Goal: Task Accomplishment & Management: Use online tool/utility

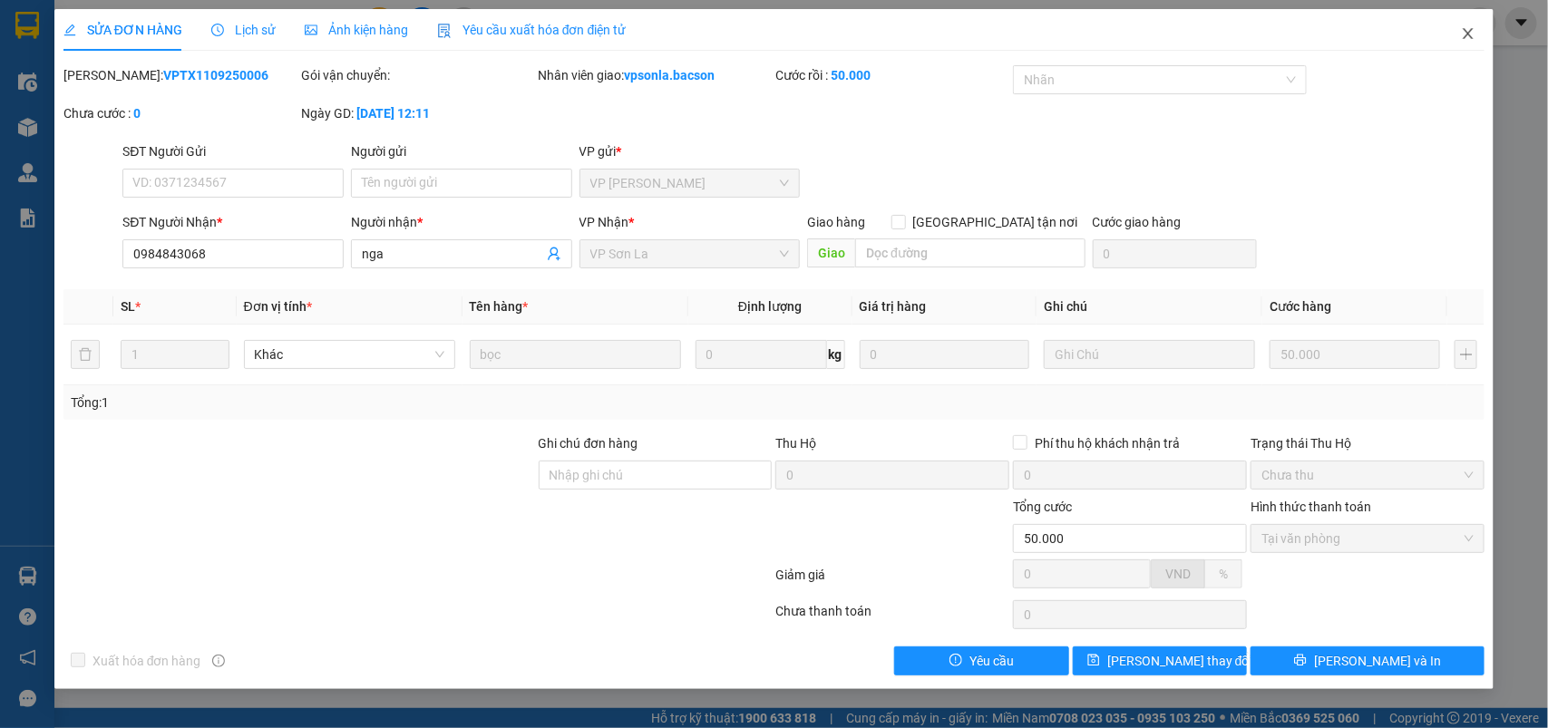
click at [1466, 30] on icon "close" at bounding box center [1467, 33] width 15 height 15
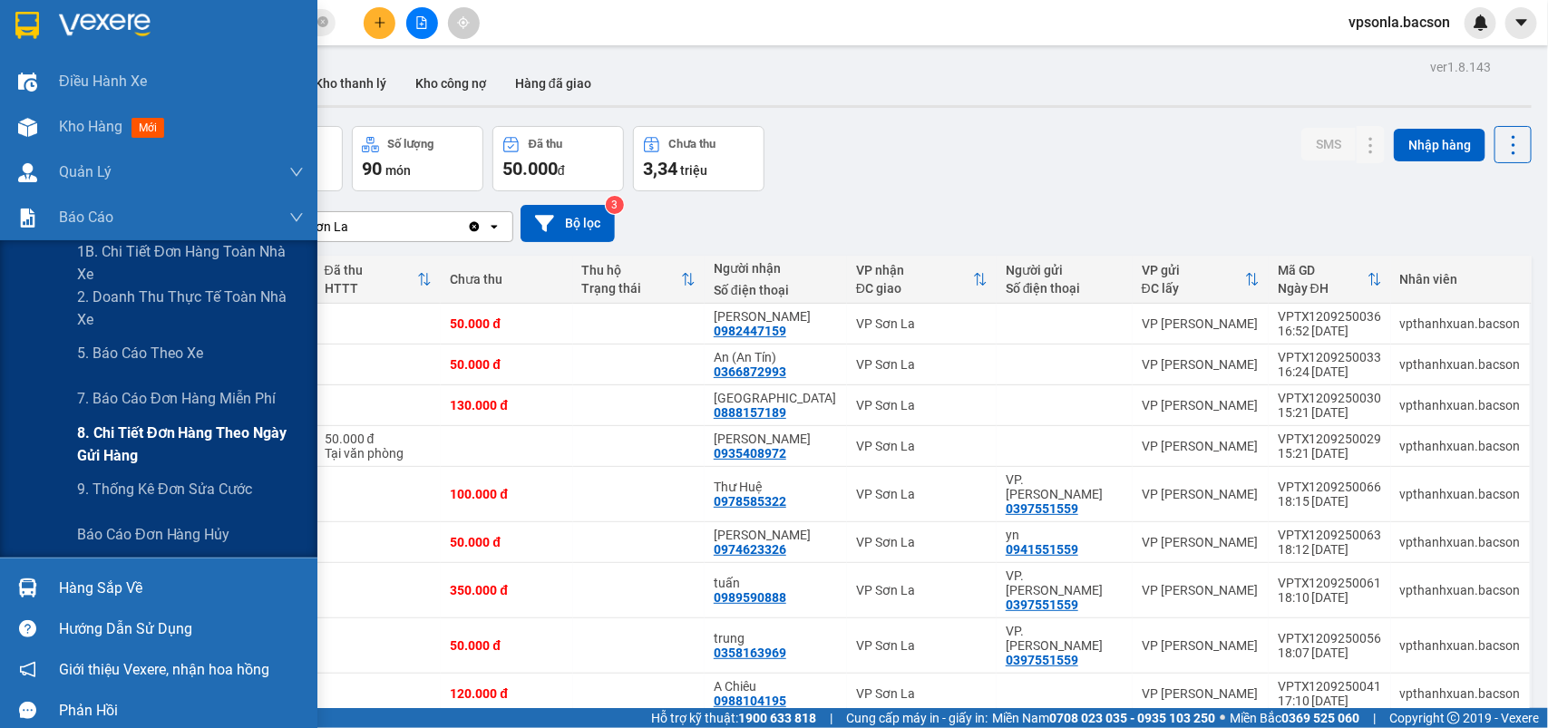
click at [121, 423] on span "8. Chi tiết đơn hàng theo ngày gửi hàng" at bounding box center [190, 444] width 227 height 45
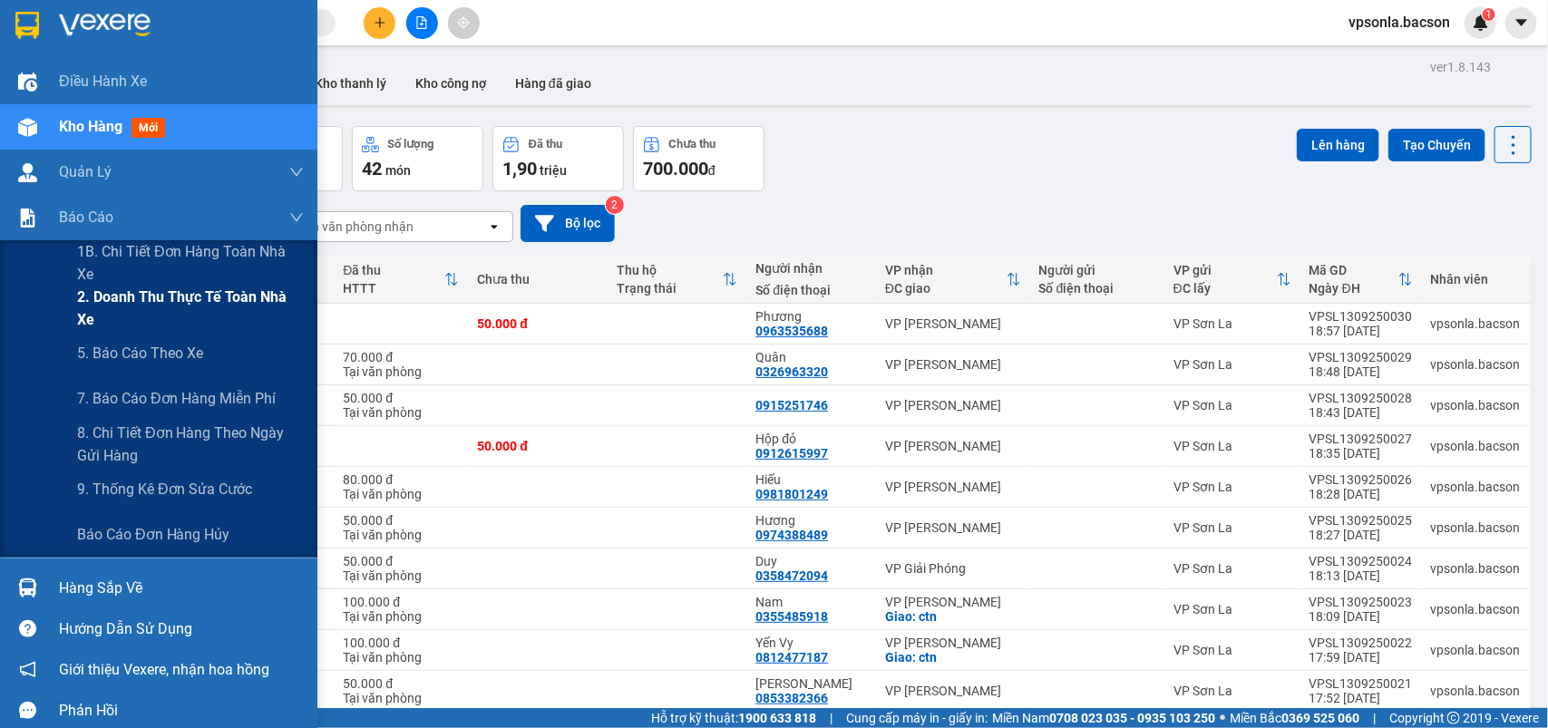
click at [139, 299] on span "2. Doanh thu thực tế toàn nhà xe" at bounding box center [190, 308] width 227 height 45
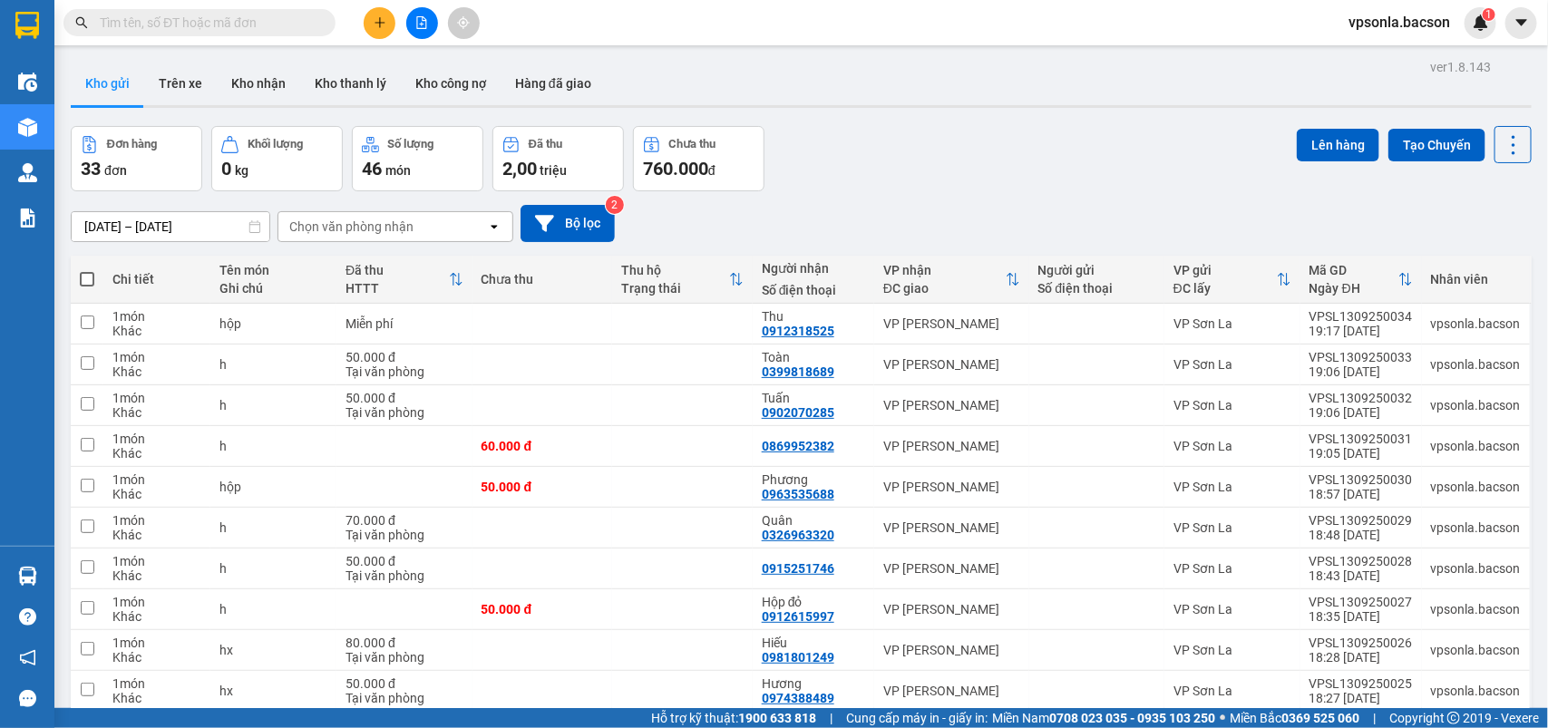
scroll to position [83, 0]
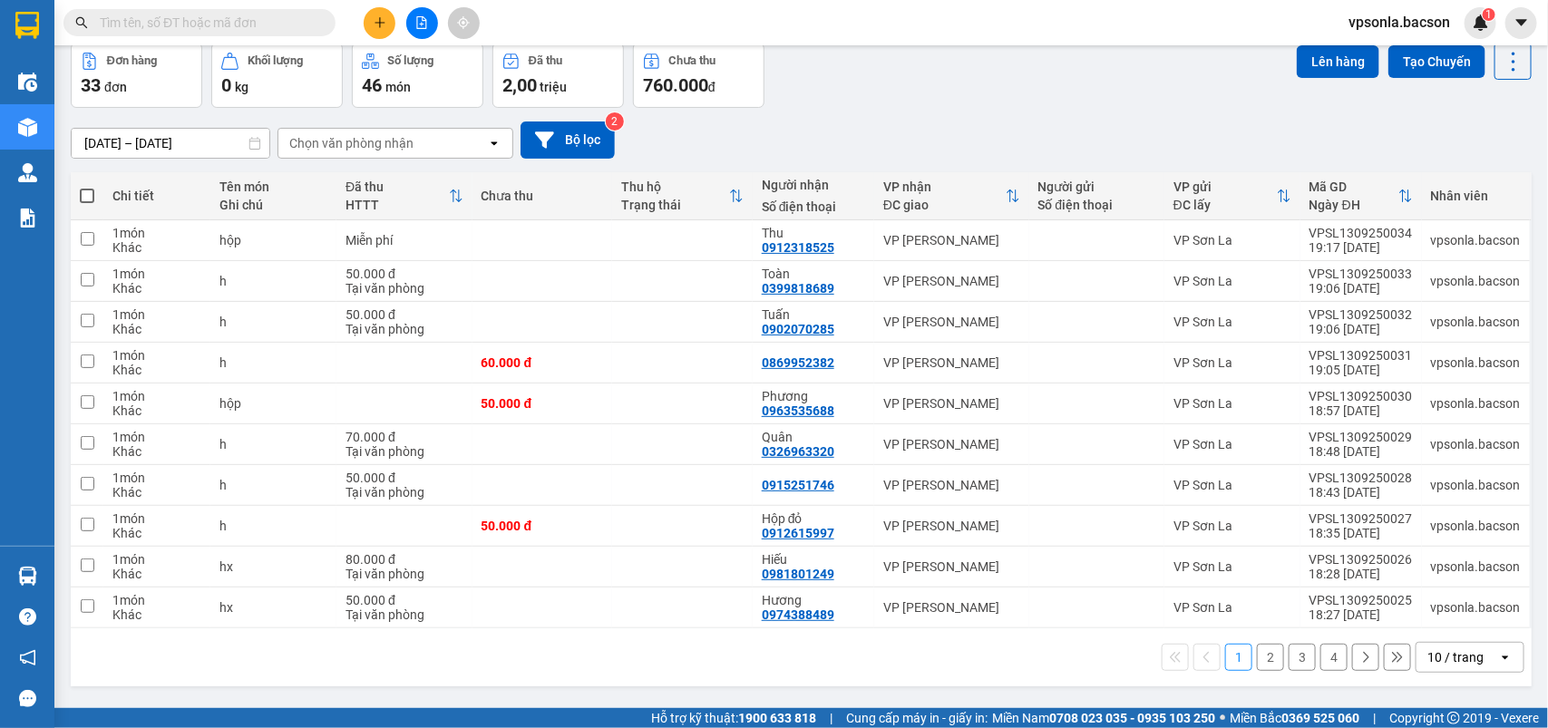
click at [1438, 645] on div "10 / trang" at bounding box center [1457, 657] width 82 height 29
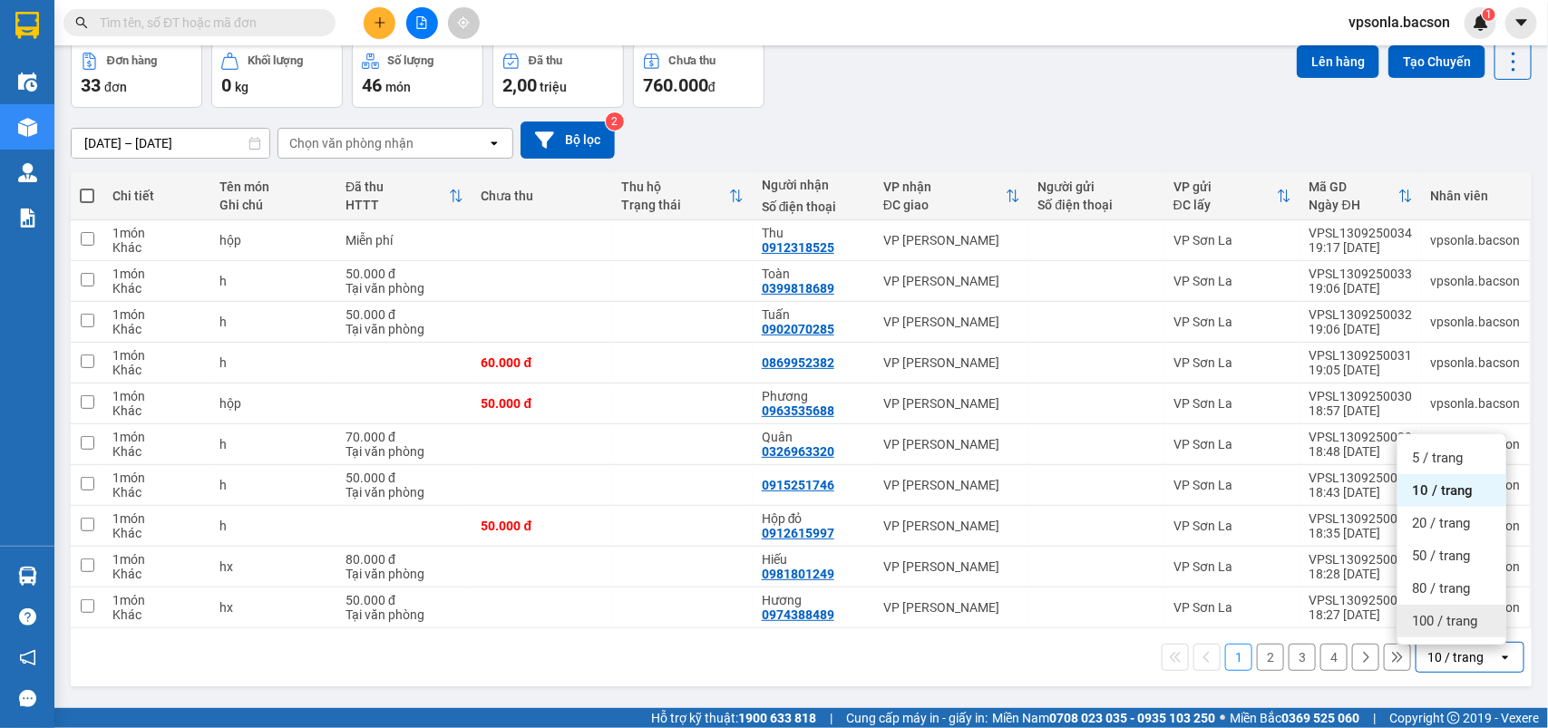
click at [1440, 626] on span "100 / trang" at bounding box center [1444, 621] width 65 height 18
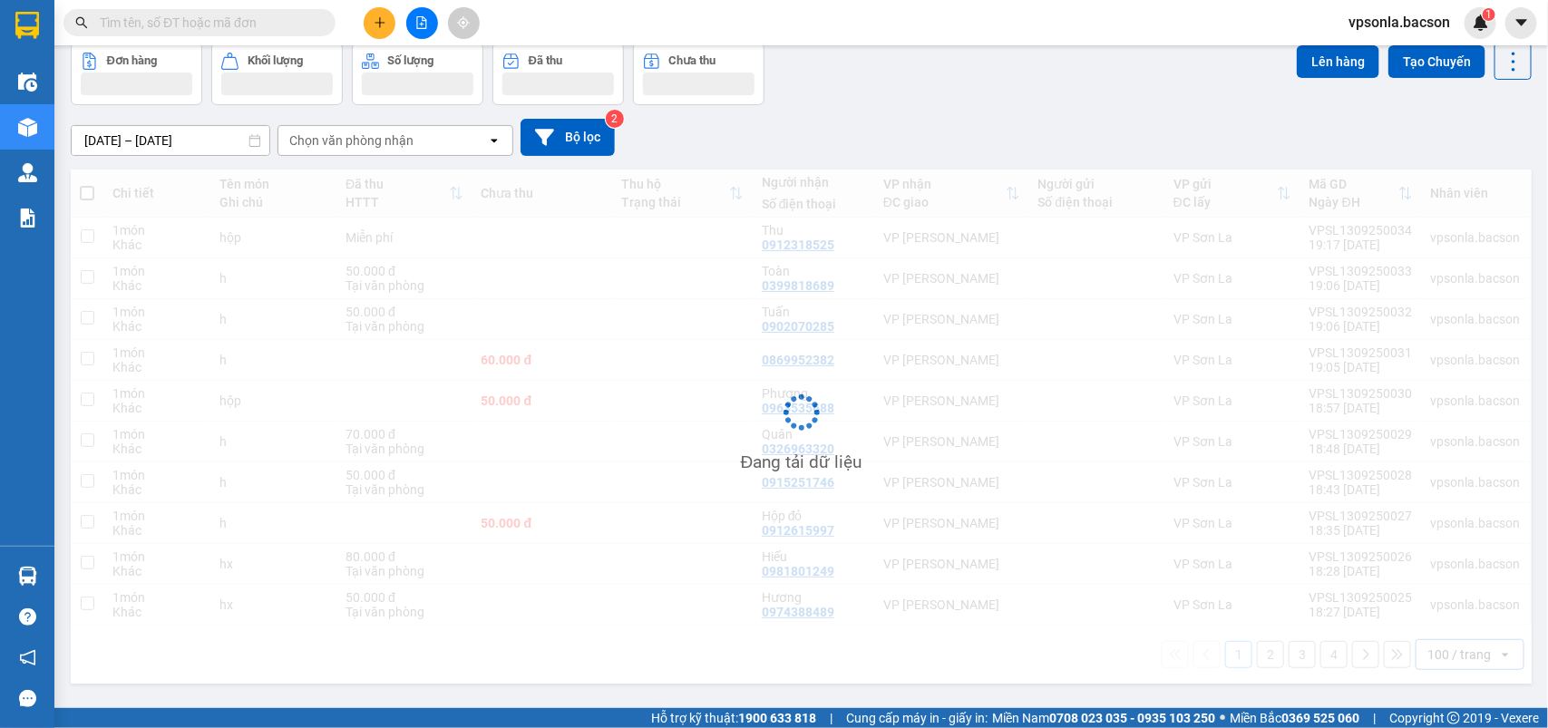
scroll to position [0, 0]
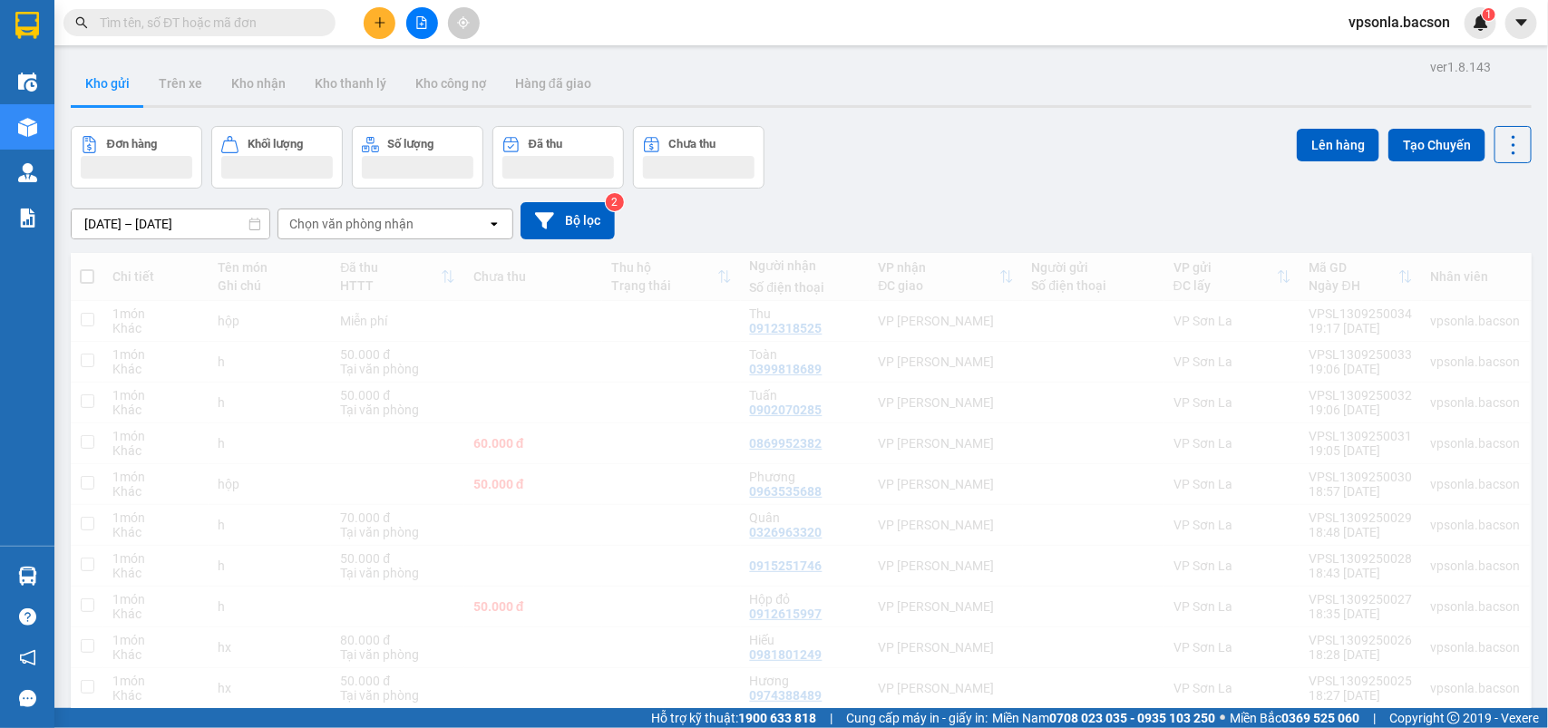
click at [461, 209] on div "Chọn văn phòng nhận open" at bounding box center [395, 224] width 236 height 31
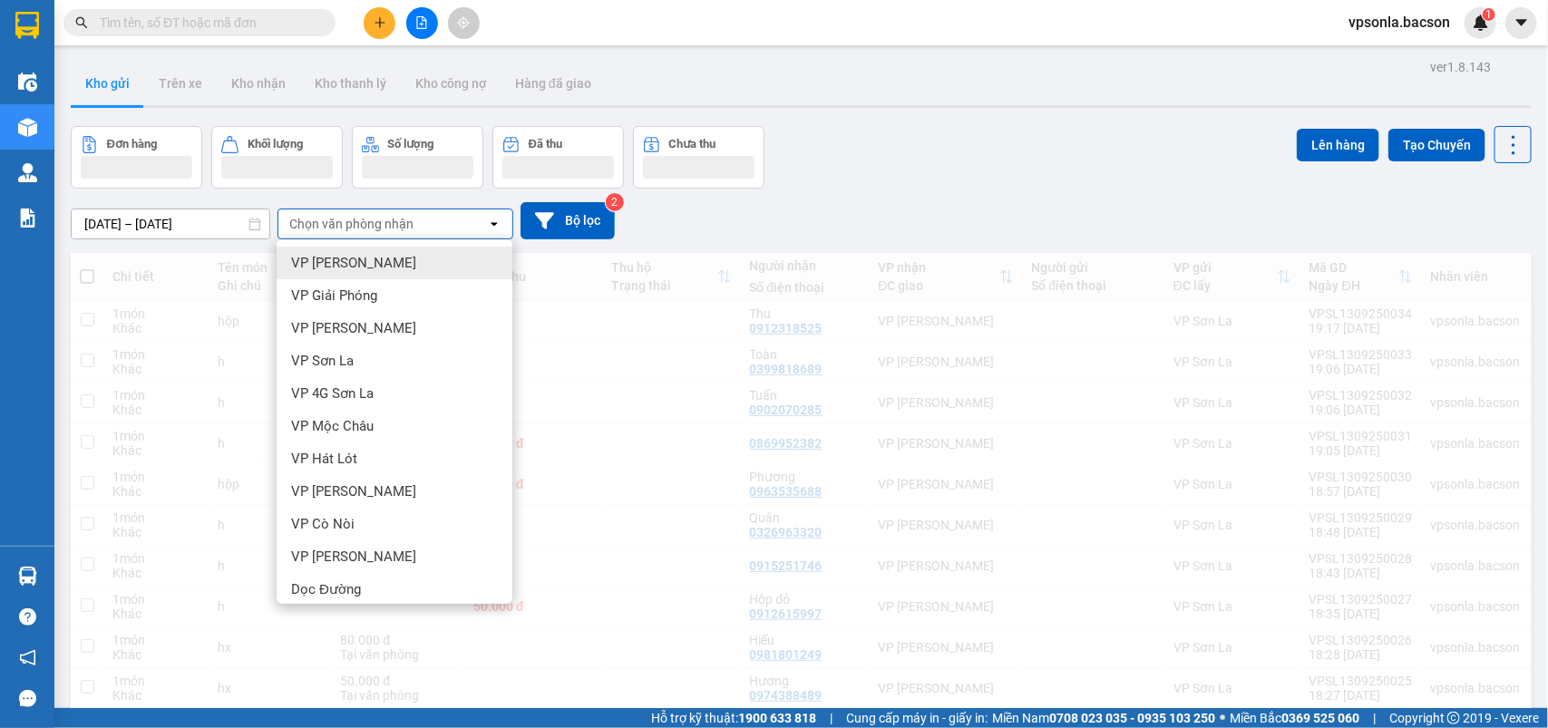
click at [455, 218] on div "Chọn văn phòng nhận" at bounding box center [382, 223] width 209 height 29
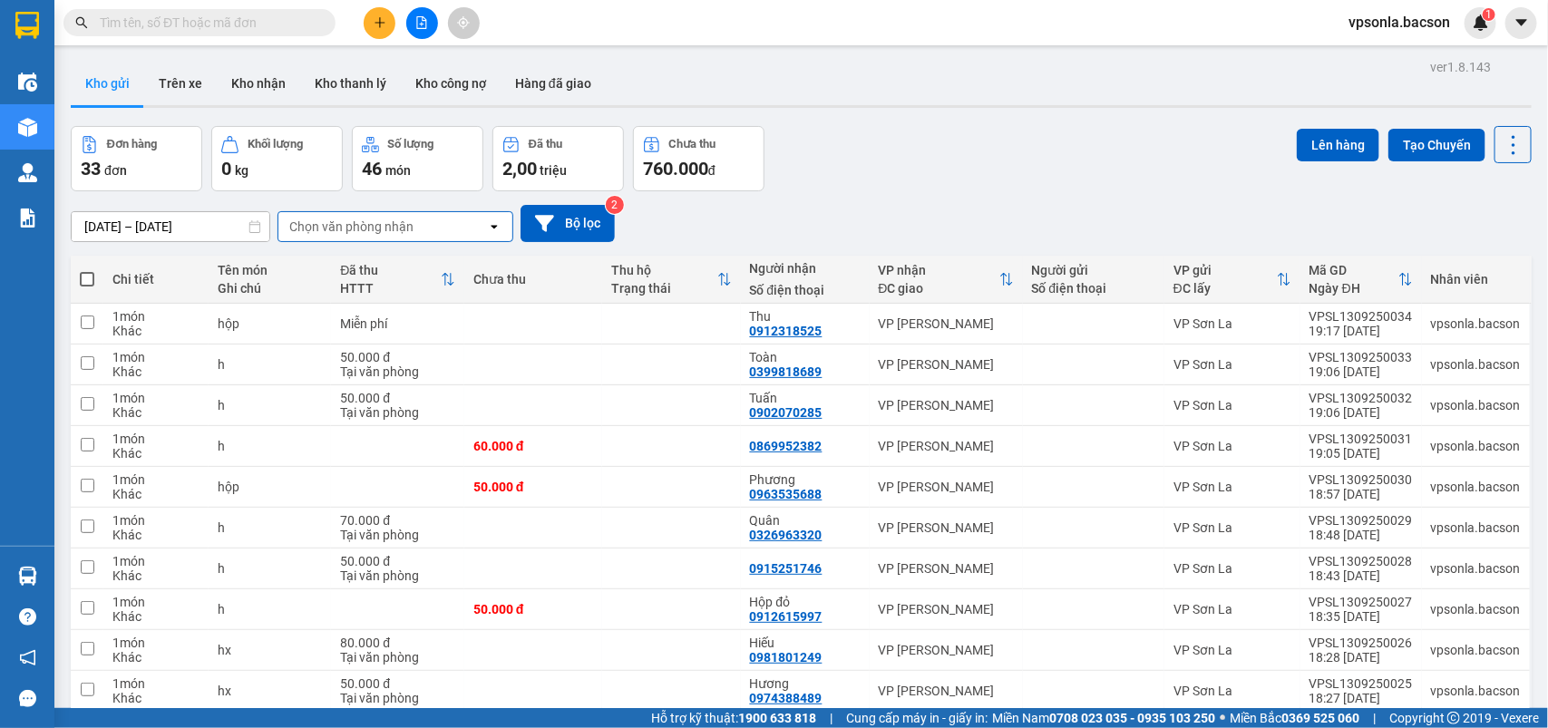
click at [400, 200] on div "04/09/2025 – 13/09/2025 Press the down arrow key to interact with the calendar …" at bounding box center [801, 223] width 1460 height 64
click at [390, 238] on div "Chọn văn phòng nhận" at bounding box center [382, 226] width 209 height 29
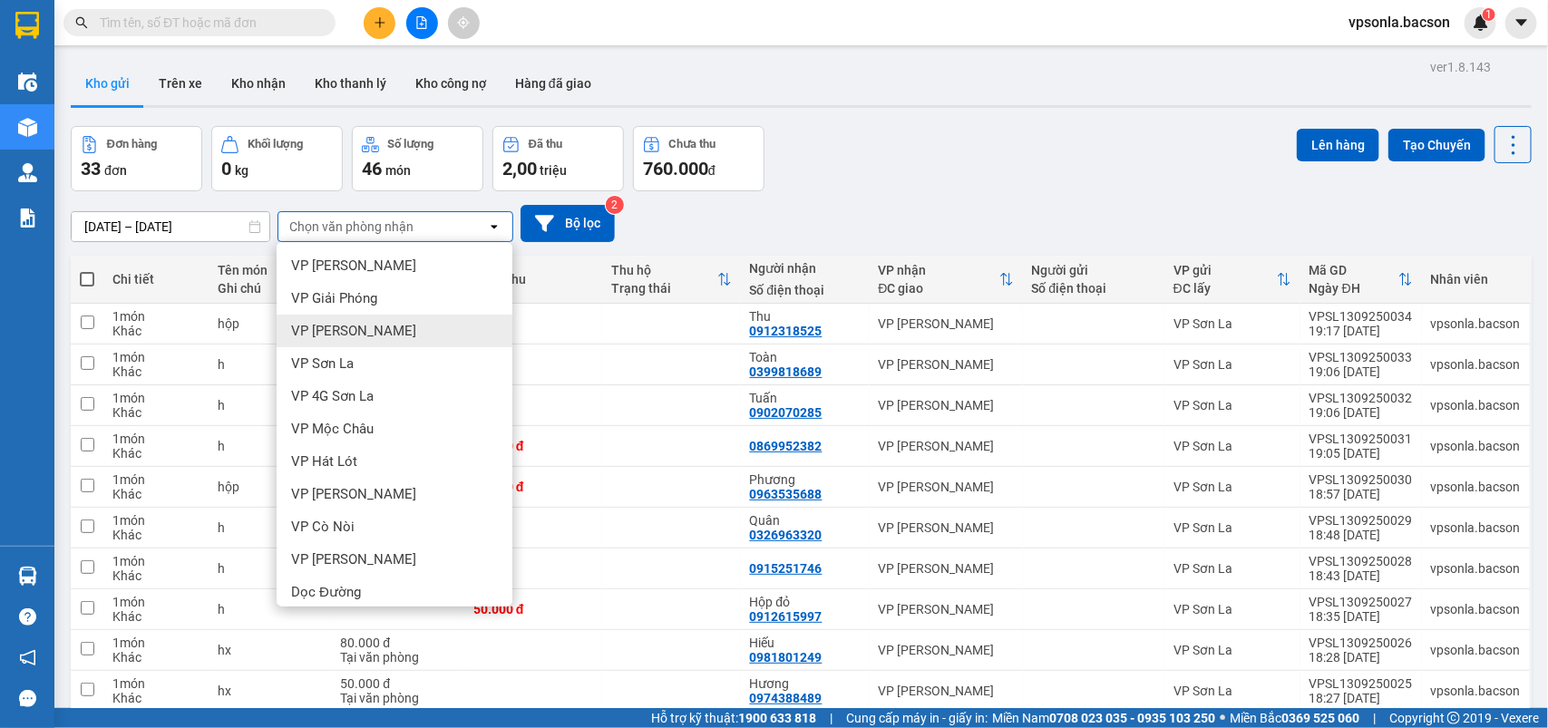
click at [373, 327] on span "VP Thanh Xuân" at bounding box center [353, 331] width 125 height 18
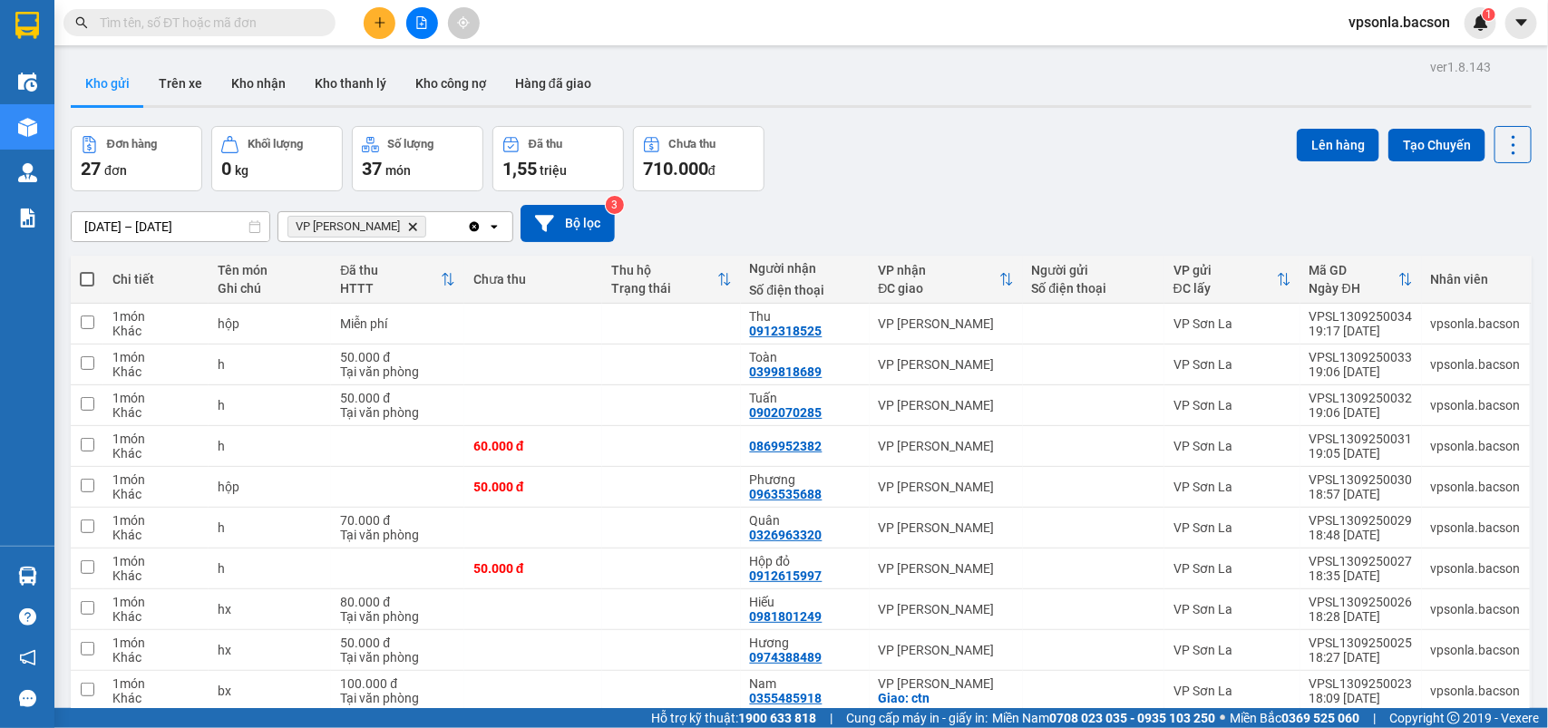
click at [77, 282] on th at bounding box center [87, 280] width 33 height 48
click at [80, 278] on span at bounding box center [87, 279] width 15 height 15
click at [87, 270] on input "checkbox" at bounding box center [87, 270] width 0 height 0
checkbox input "true"
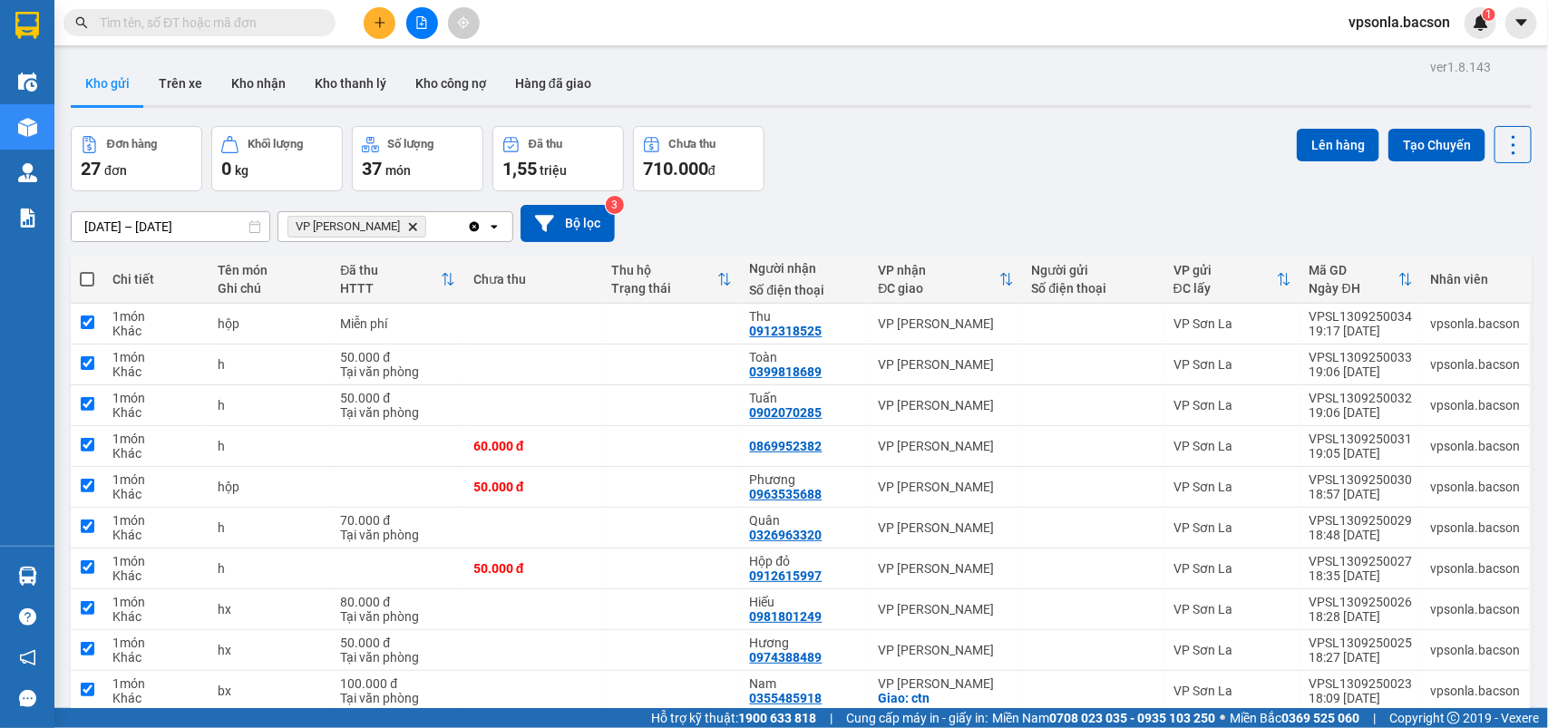
checkbox input "true"
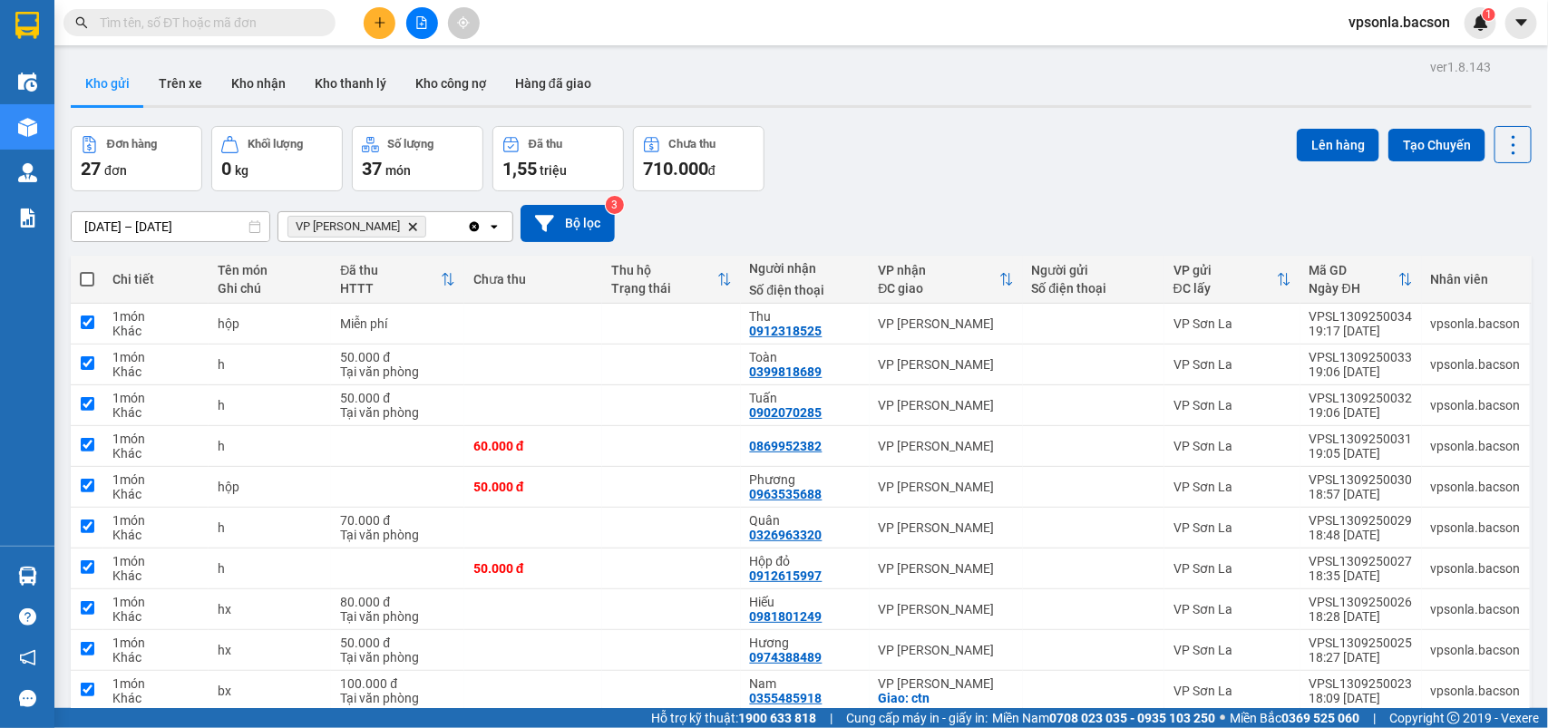
checkbox input "true"
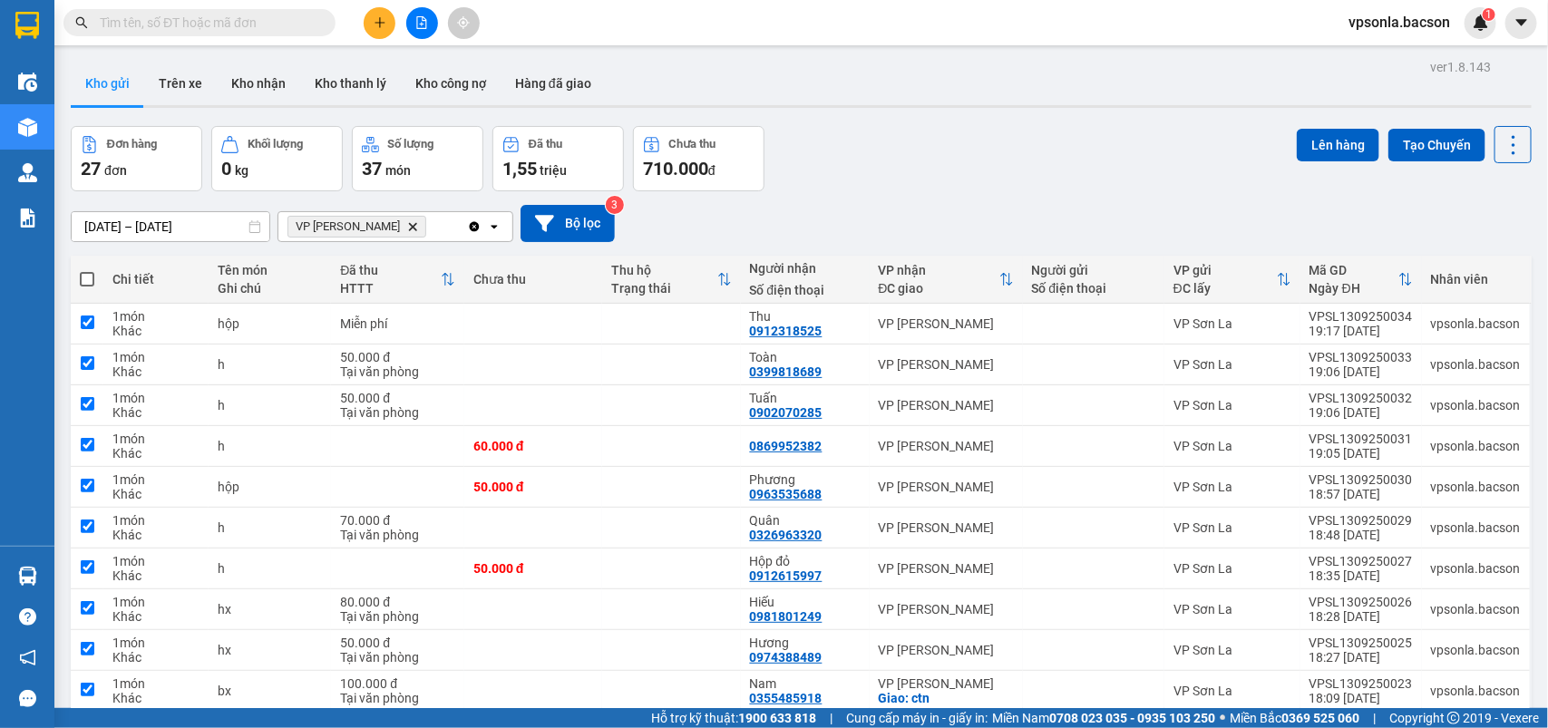
checkbox input "true"
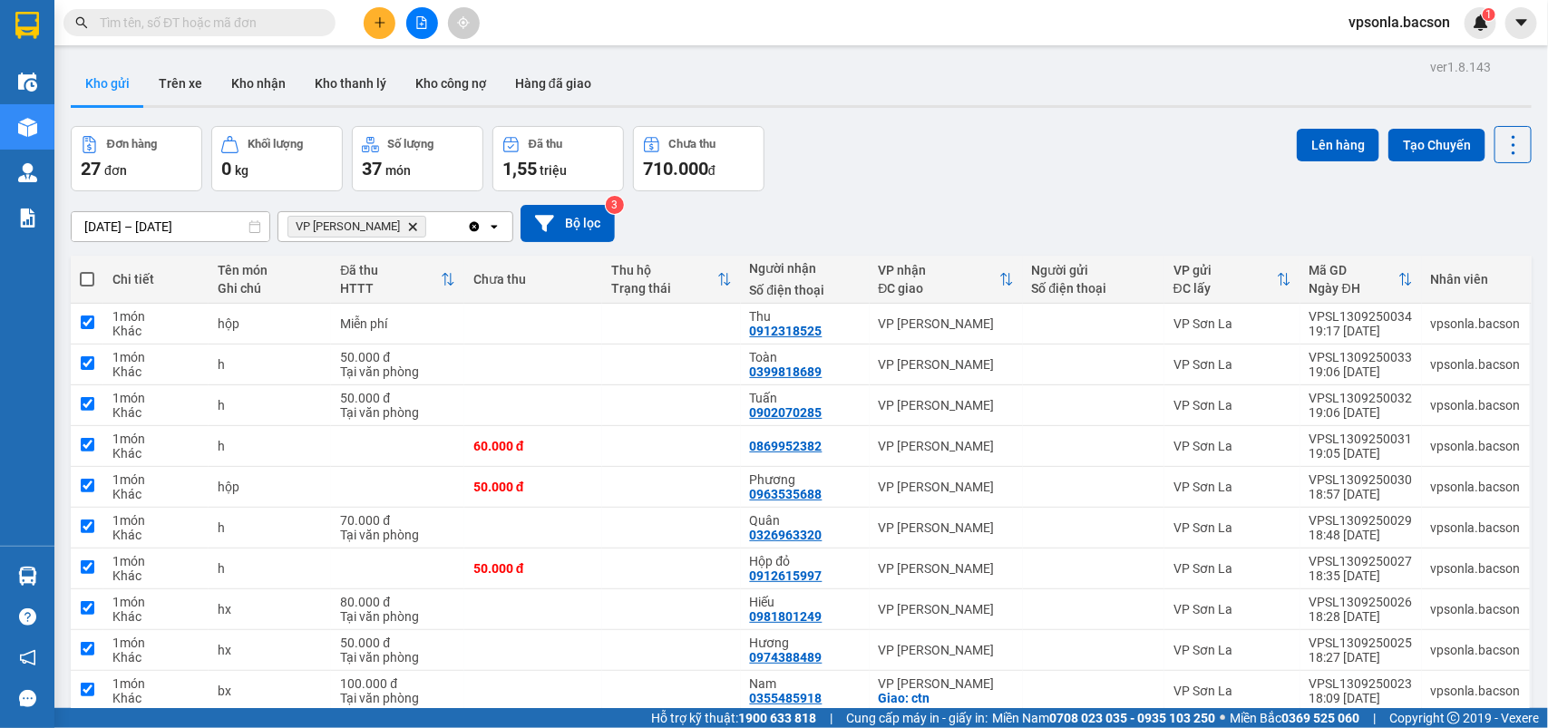
checkbox input "true"
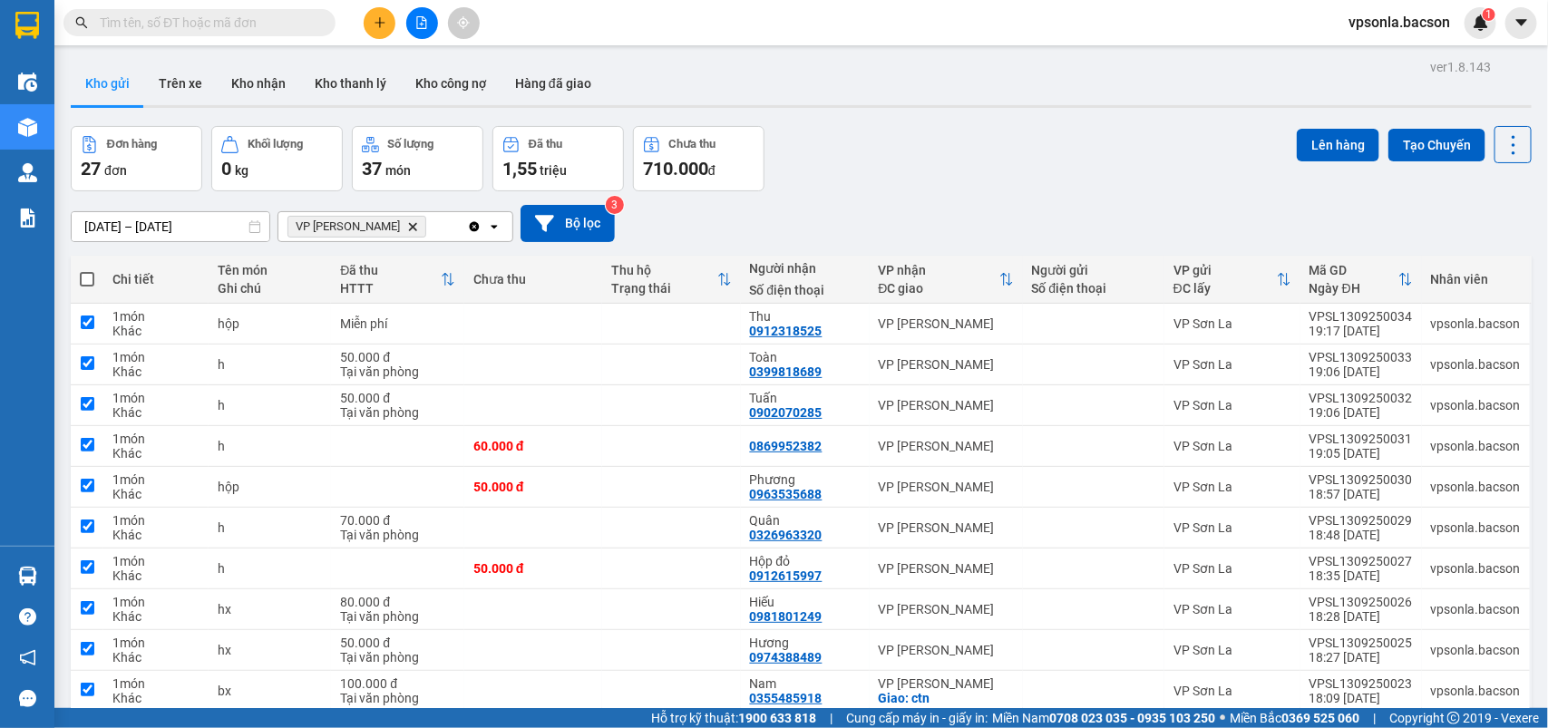
checkbox input "true"
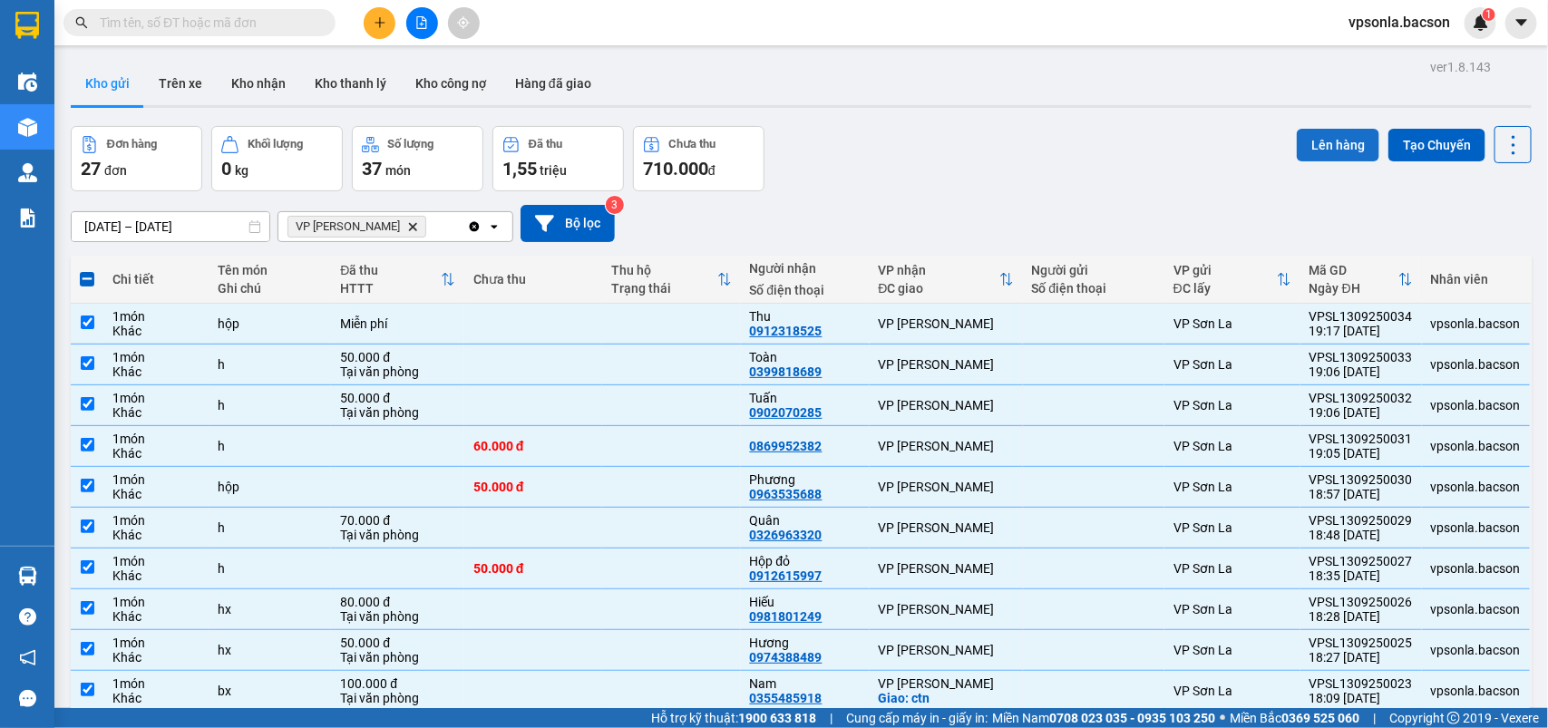
click at [1335, 143] on button "Lên hàng" at bounding box center [1337, 145] width 82 height 33
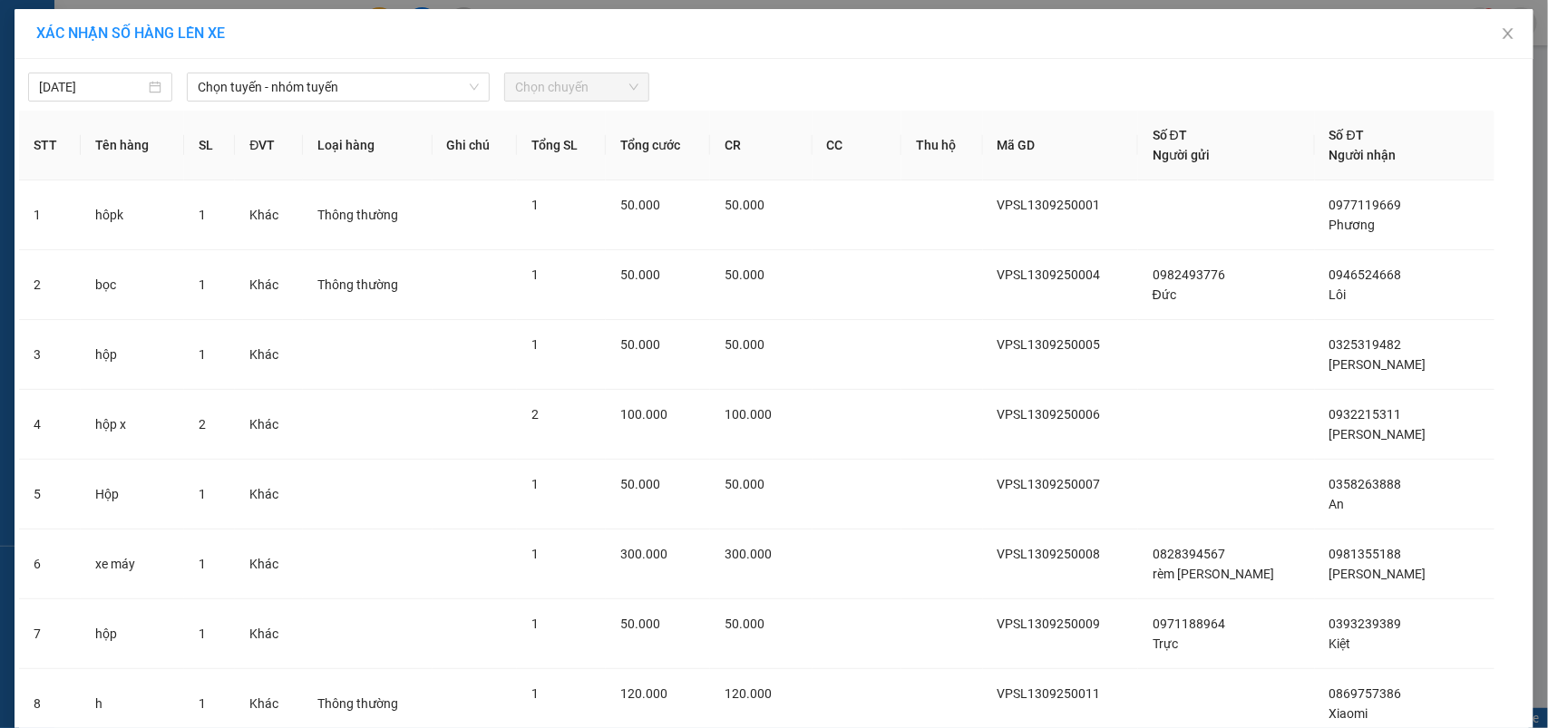
click at [256, 102] on div "Chọn tuyến - nhóm tuyến" at bounding box center [338, 87] width 317 height 29
click at [265, 97] on span "Chọn tuyến - nhóm tuyến" at bounding box center [338, 86] width 281 height 27
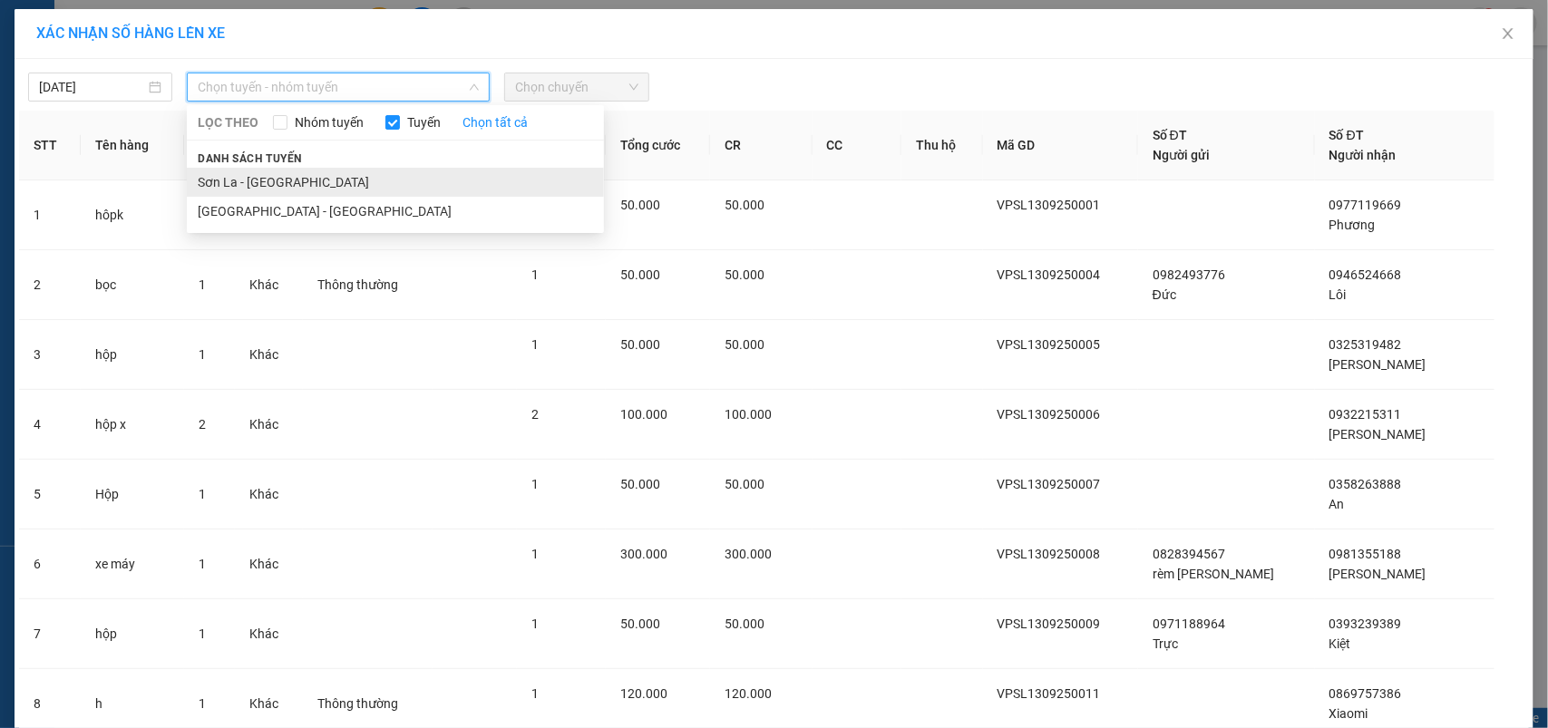
drag, startPoint x: 242, startPoint y: 184, endPoint x: 329, endPoint y: 173, distance: 87.7
click at [243, 183] on li "Sơn La - Hà Nội" at bounding box center [395, 182] width 417 height 29
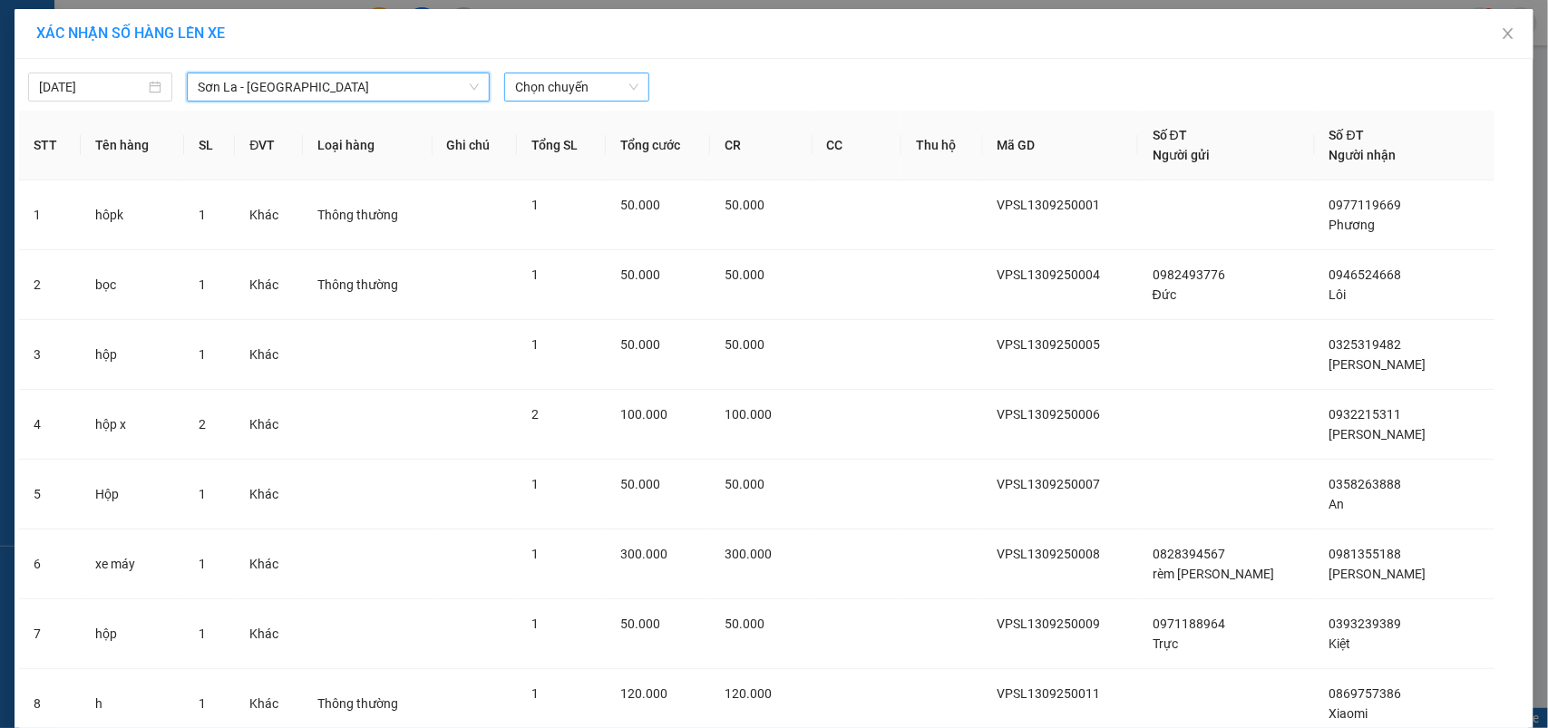
click at [594, 95] on span "Chọn chuyến" at bounding box center [576, 86] width 122 height 27
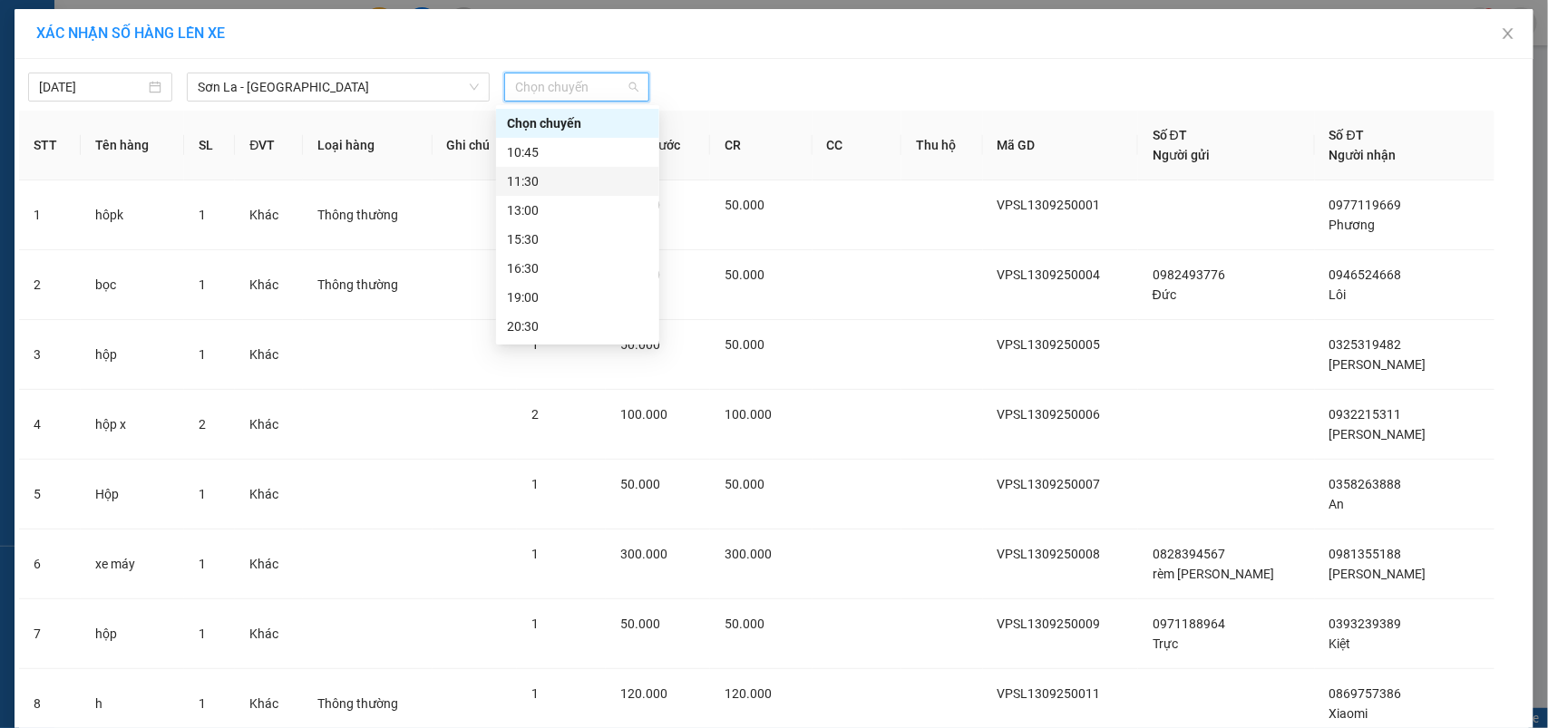
scroll to position [87, 0]
click at [574, 320] on div "22:30" at bounding box center [577, 326] width 141 height 20
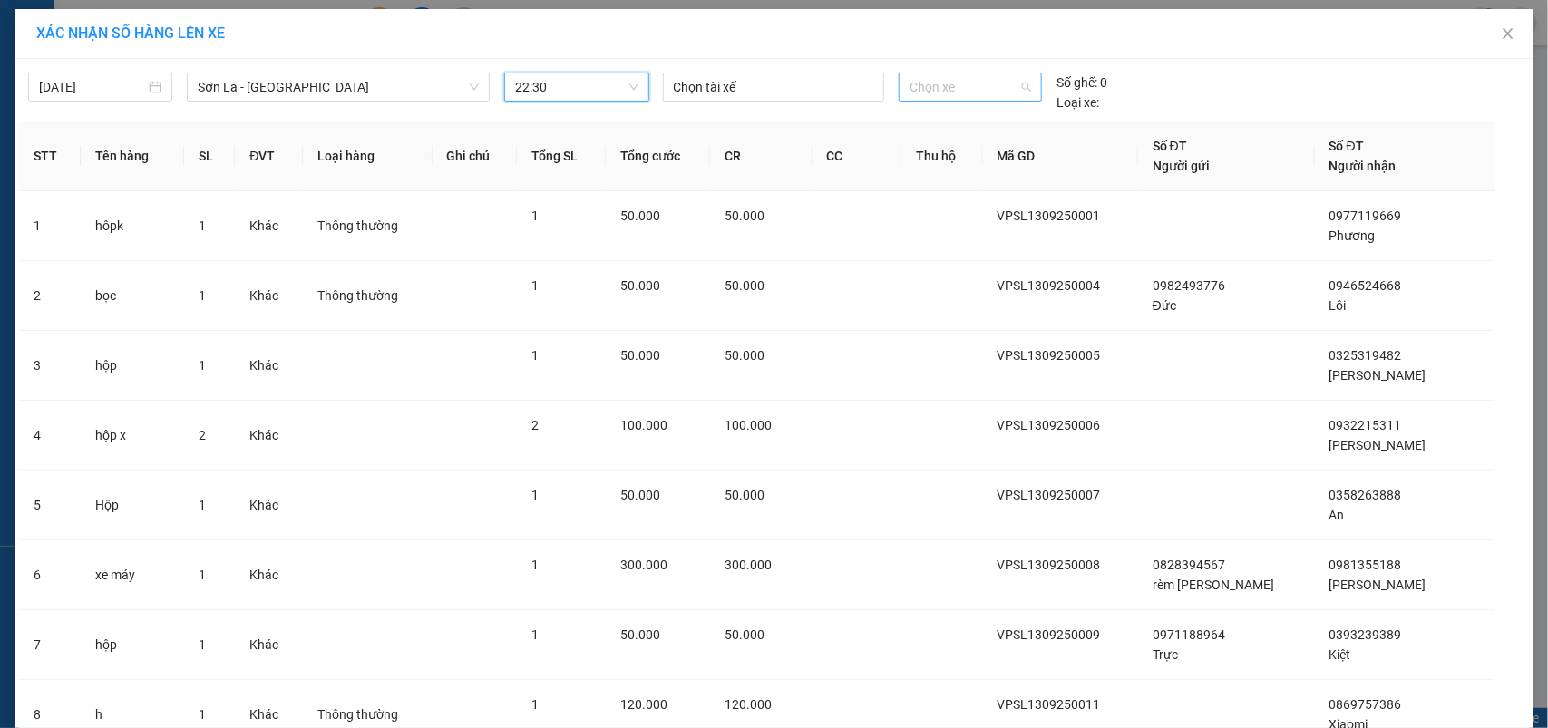
click at [1000, 82] on span "Chọn xe" at bounding box center [969, 86] width 121 height 27
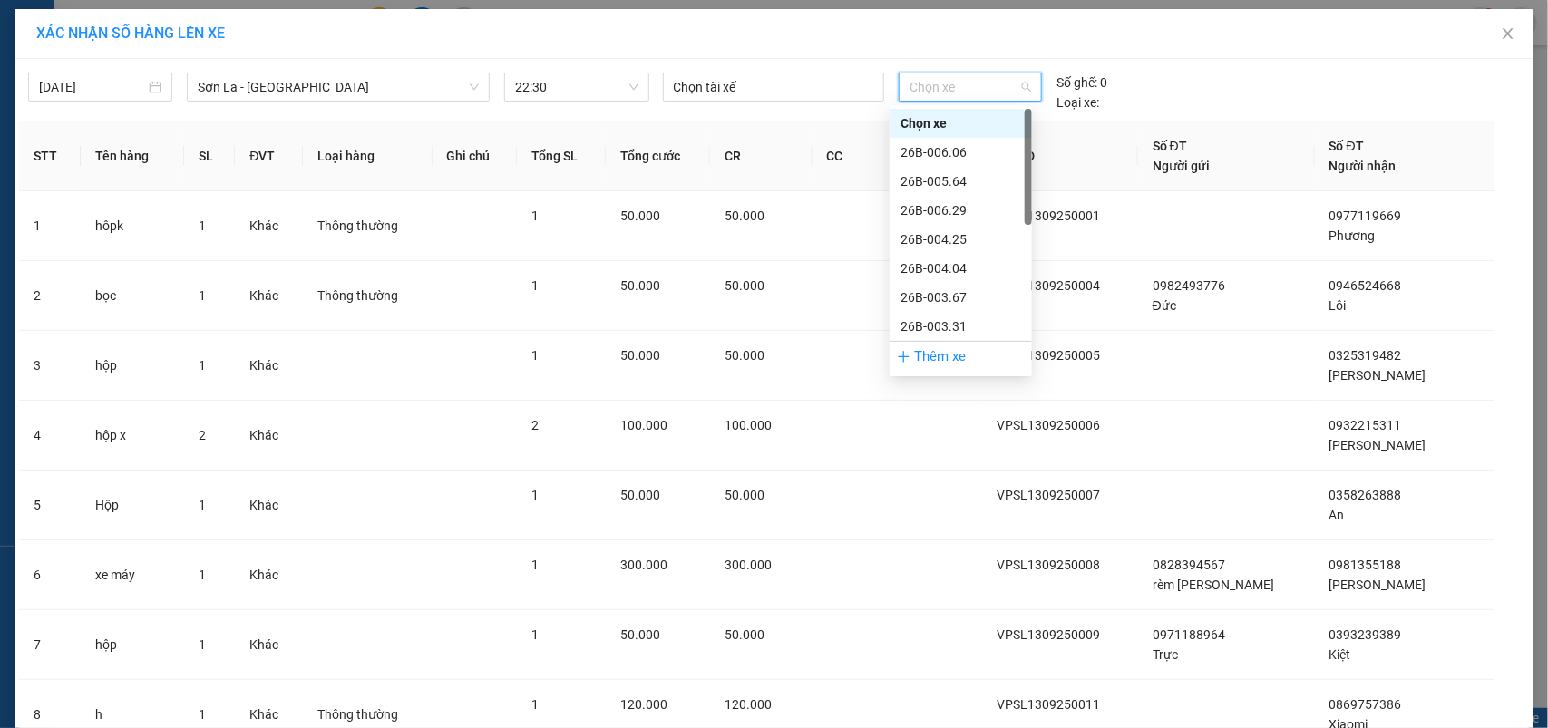
scroll to position [260, 0]
click at [941, 314] on div "29h-773.34" at bounding box center [960, 327] width 142 height 29
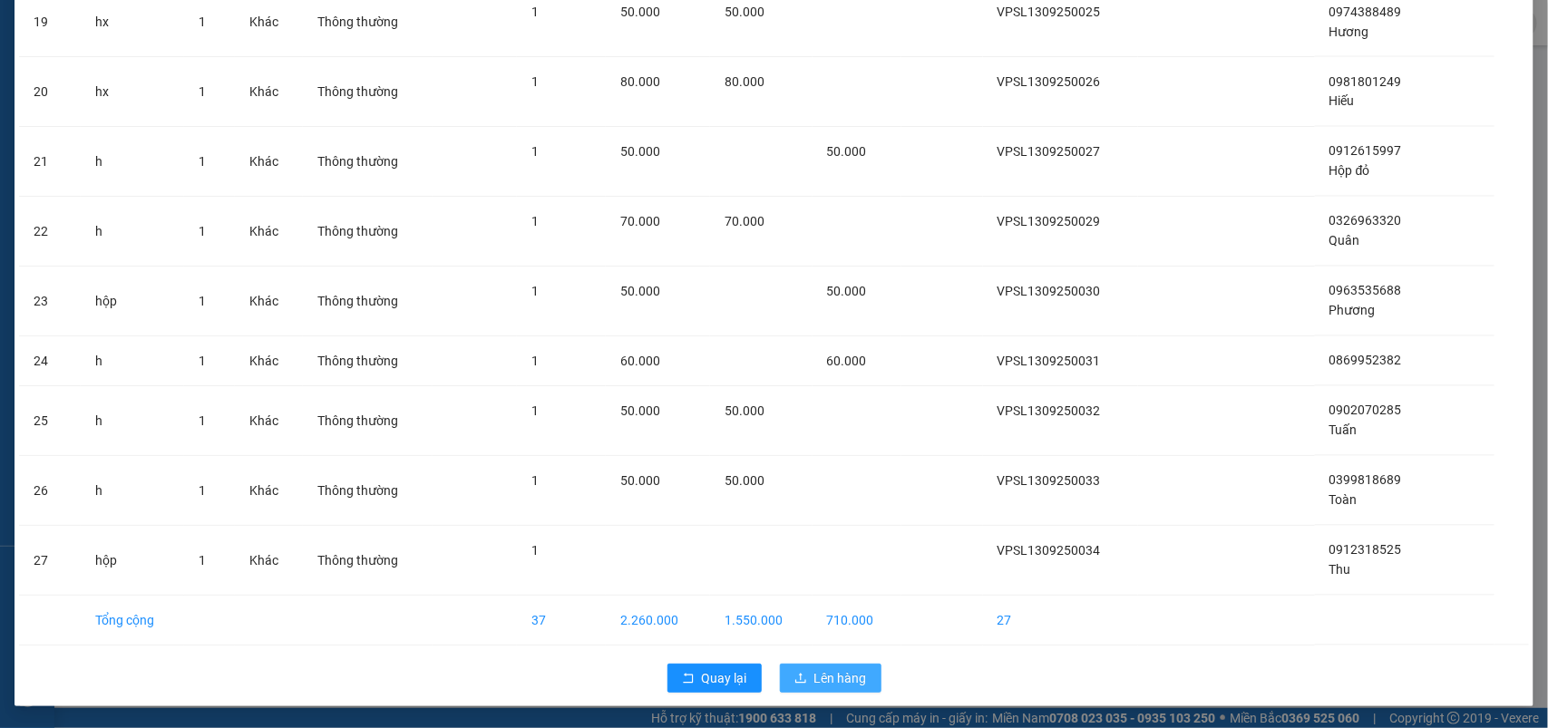
scroll to position [1455, 0]
click at [795, 683] on icon "upload" at bounding box center [800, 678] width 11 height 10
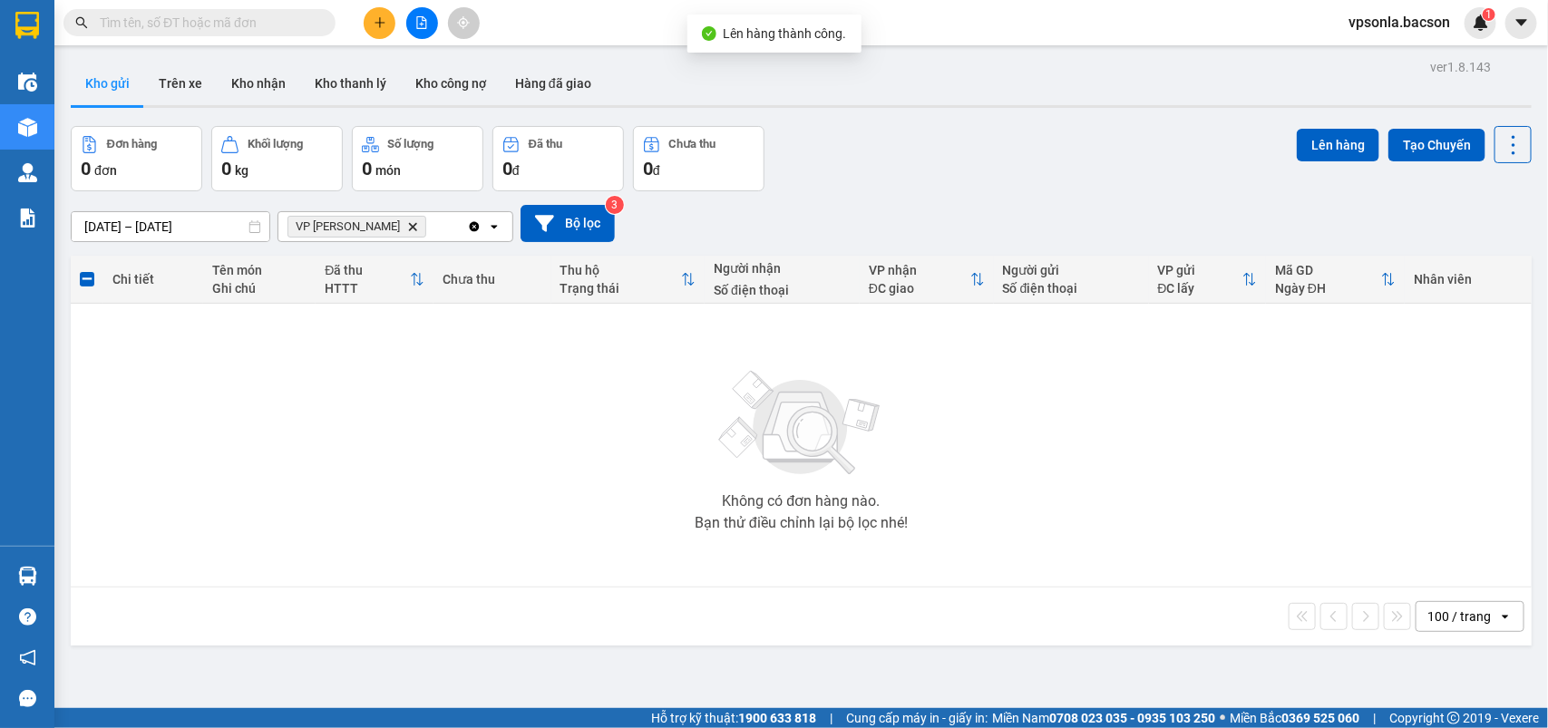
click at [470, 224] on icon "Clear all" at bounding box center [475, 226] width 10 height 10
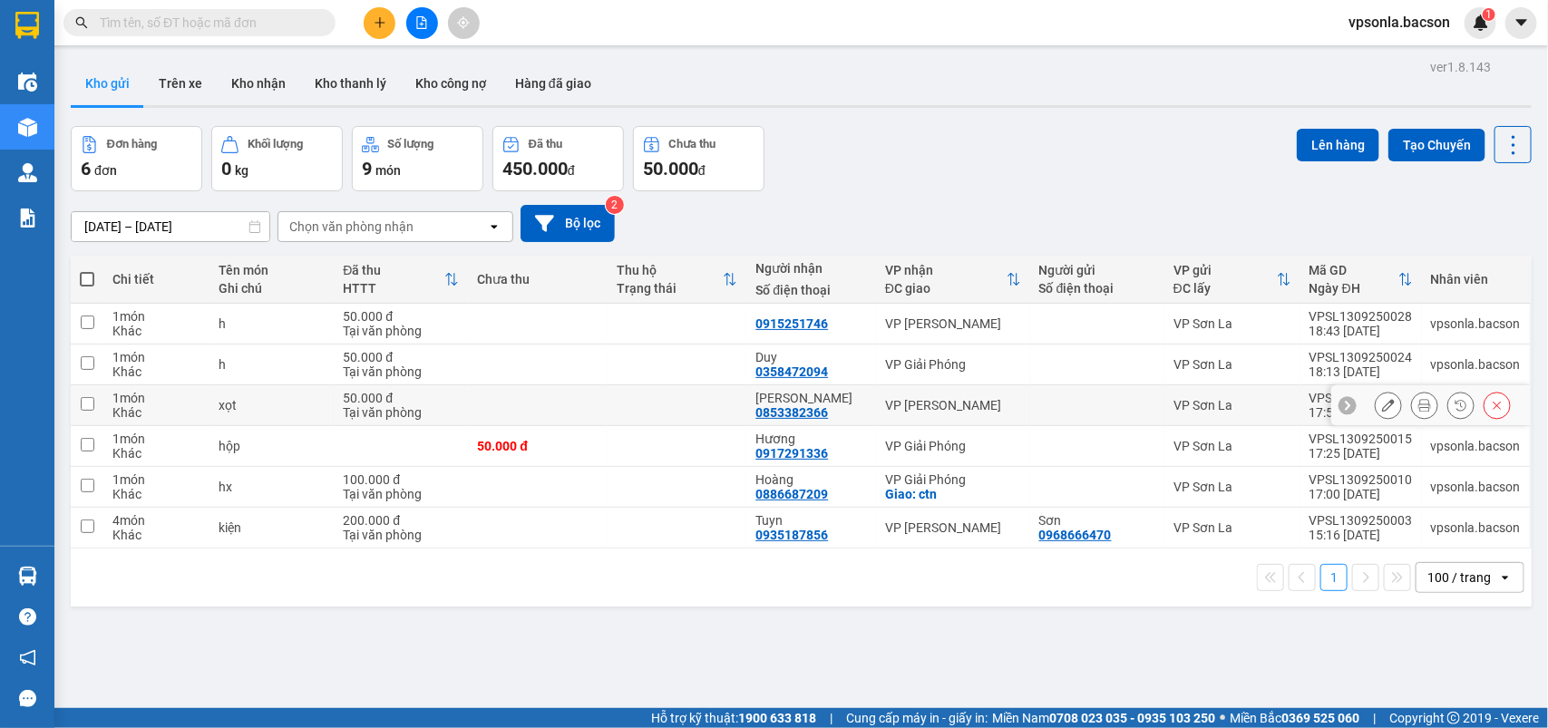
click at [950, 392] on td "VP Yên Nghĩa" at bounding box center [953, 405] width 154 height 41
checkbox input "true"
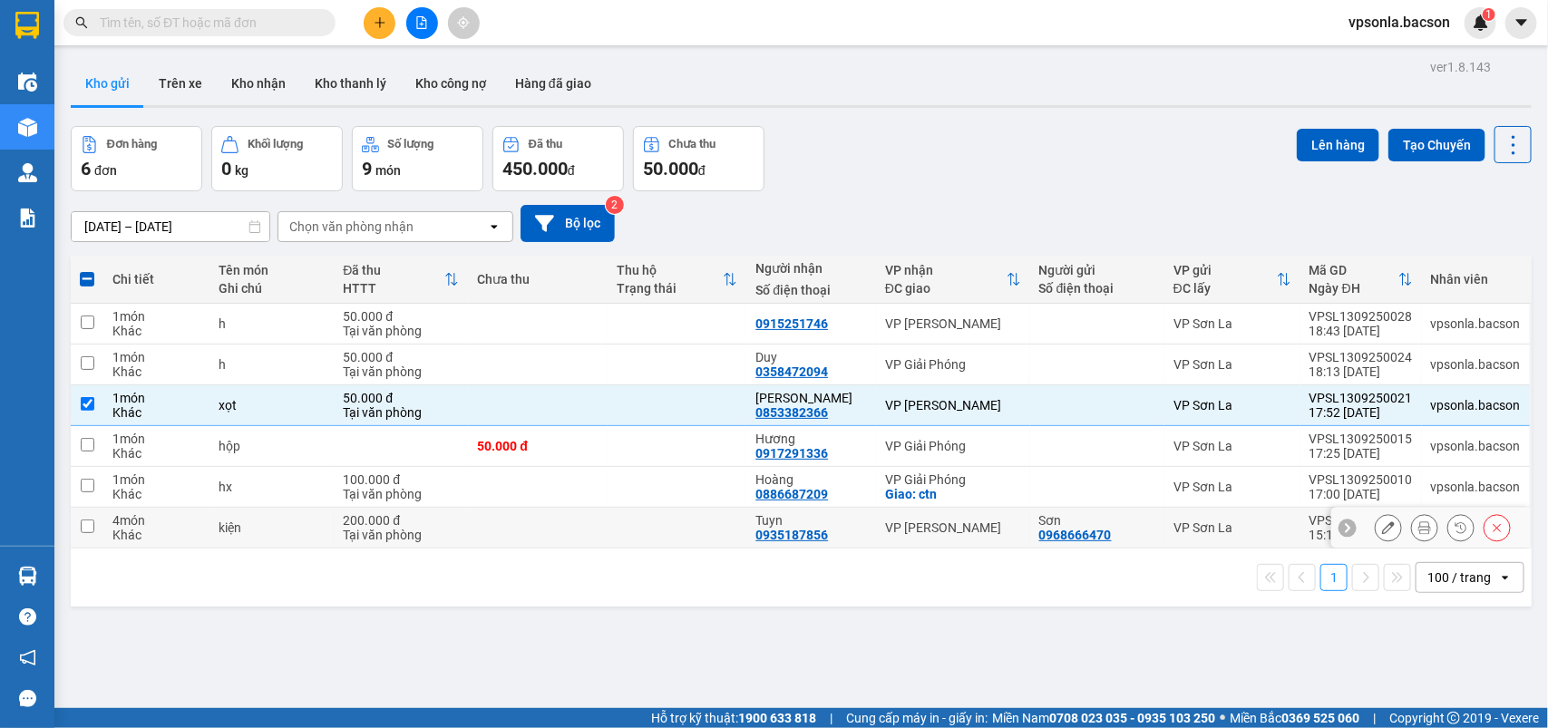
click at [935, 532] on div "VP Yên Nghĩa" at bounding box center [953, 527] width 136 height 15
checkbox input "true"
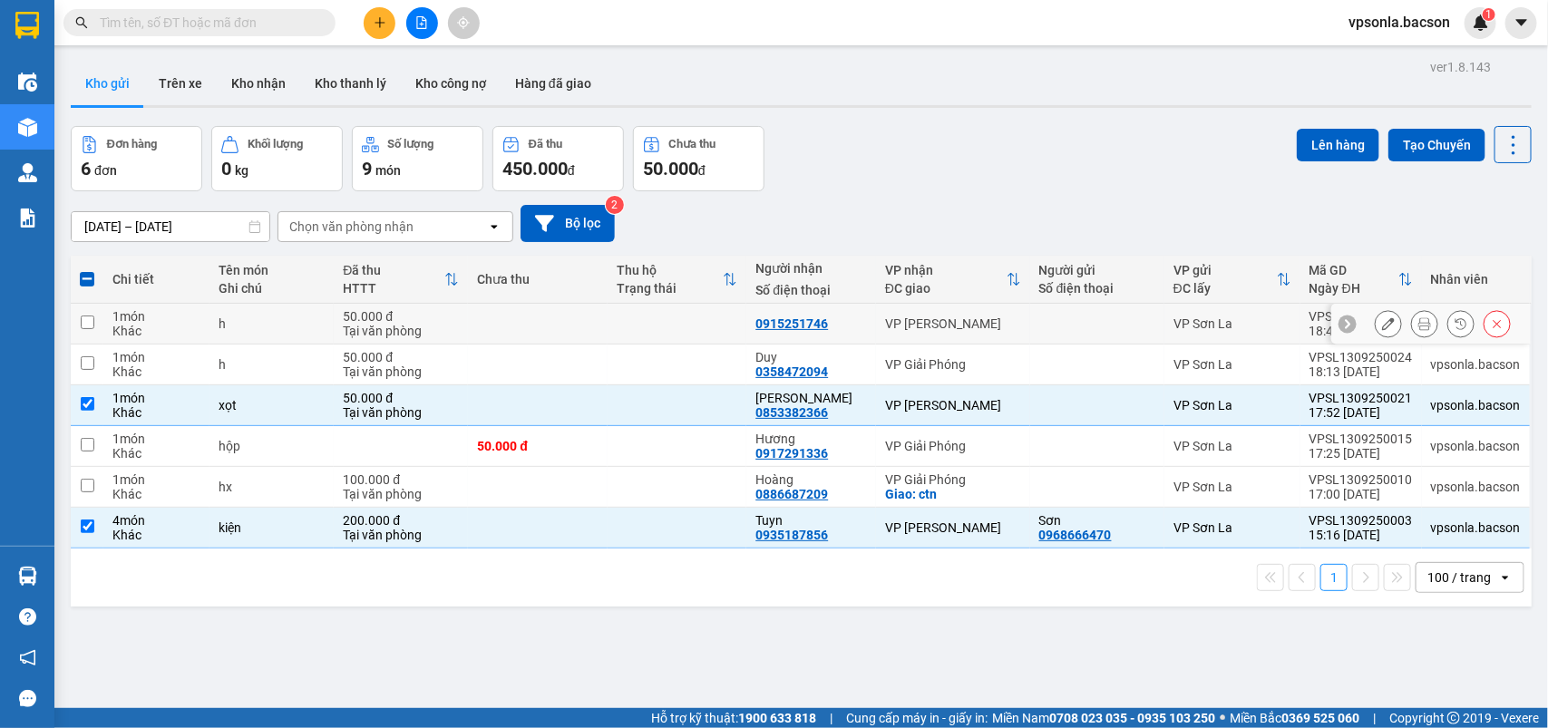
click at [959, 325] on div "VP Yên Nghĩa" at bounding box center [953, 323] width 136 height 15
checkbox input "true"
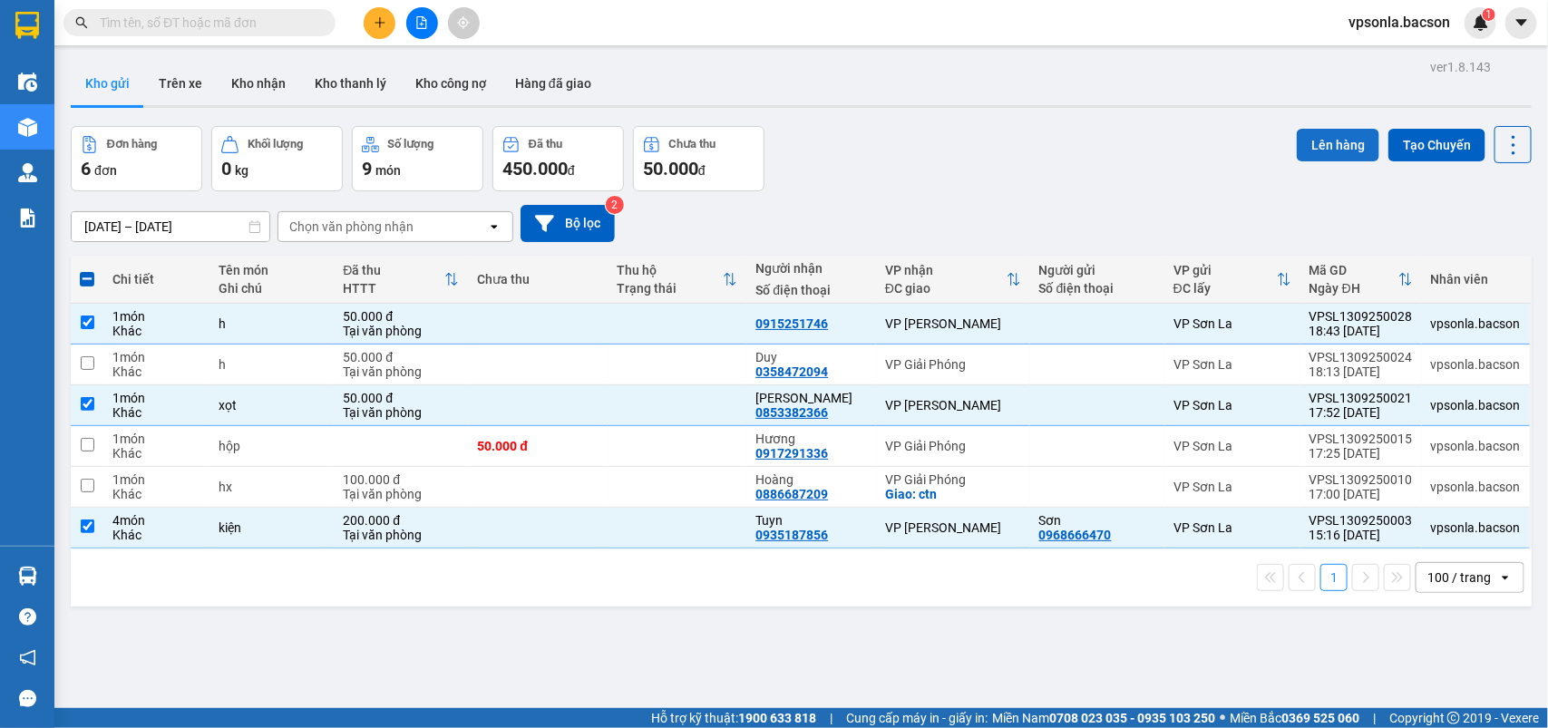
click at [1311, 139] on button "Lên hàng" at bounding box center [1337, 145] width 82 height 33
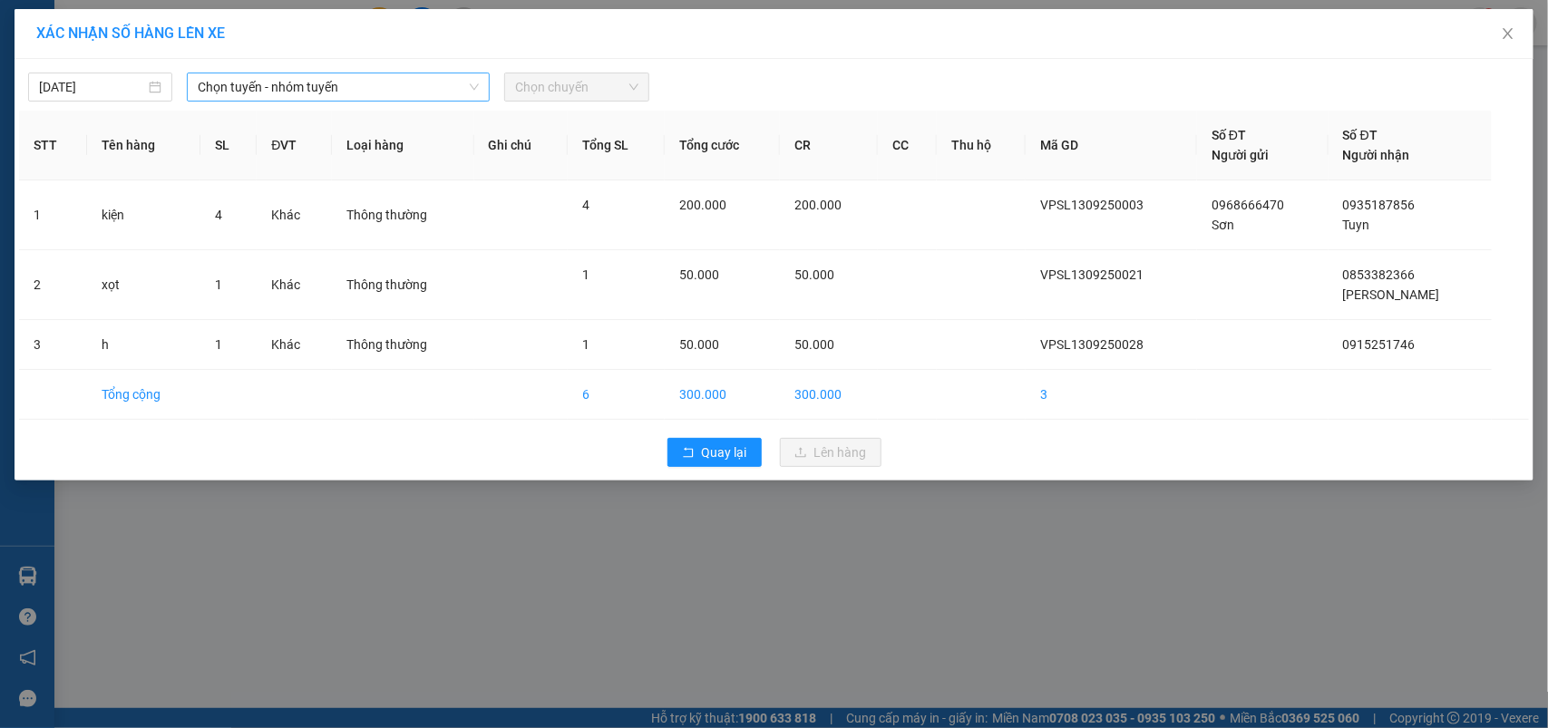
click at [263, 87] on span "Chọn tuyến - nhóm tuyến" at bounding box center [338, 86] width 281 height 27
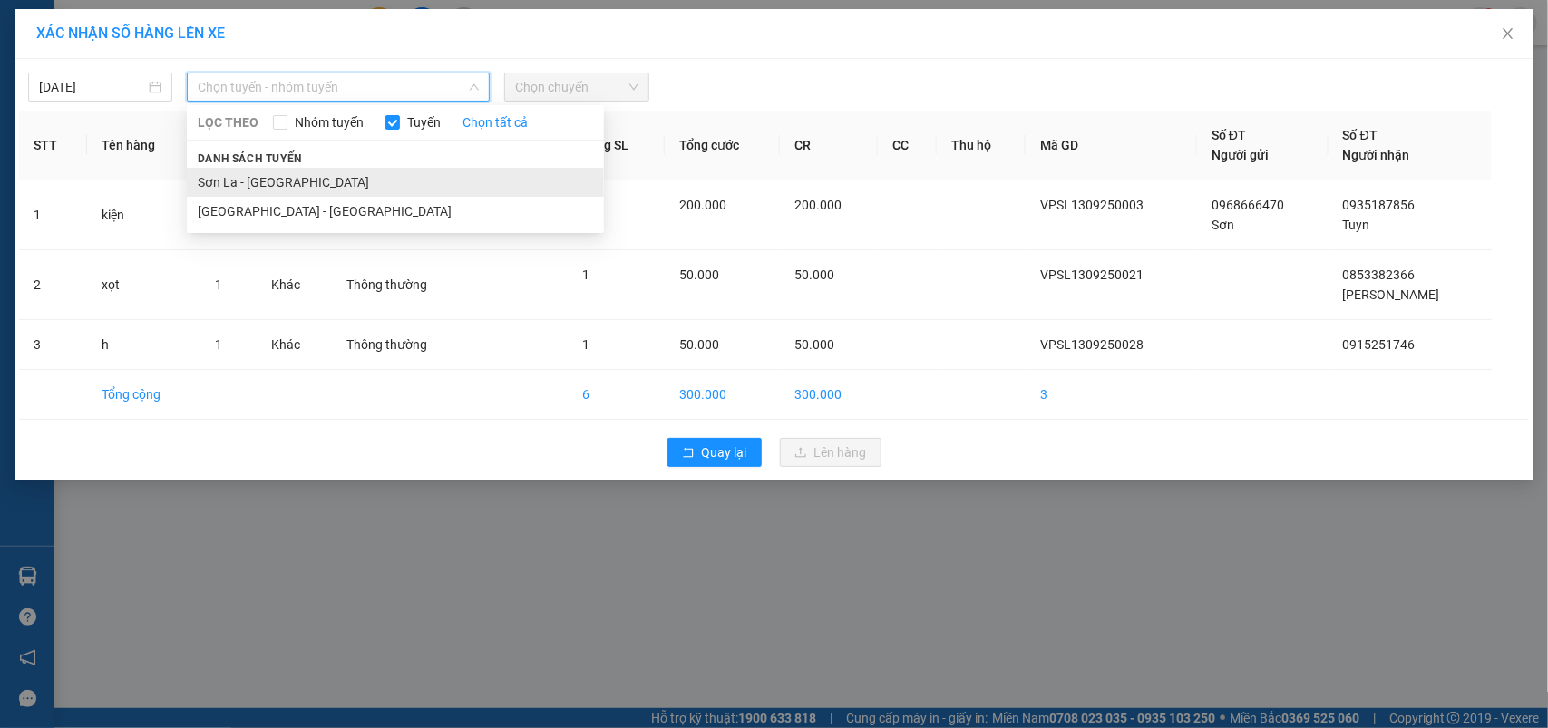
click at [219, 173] on li "Sơn La - Hà Nội" at bounding box center [395, 182] width 417 height 29
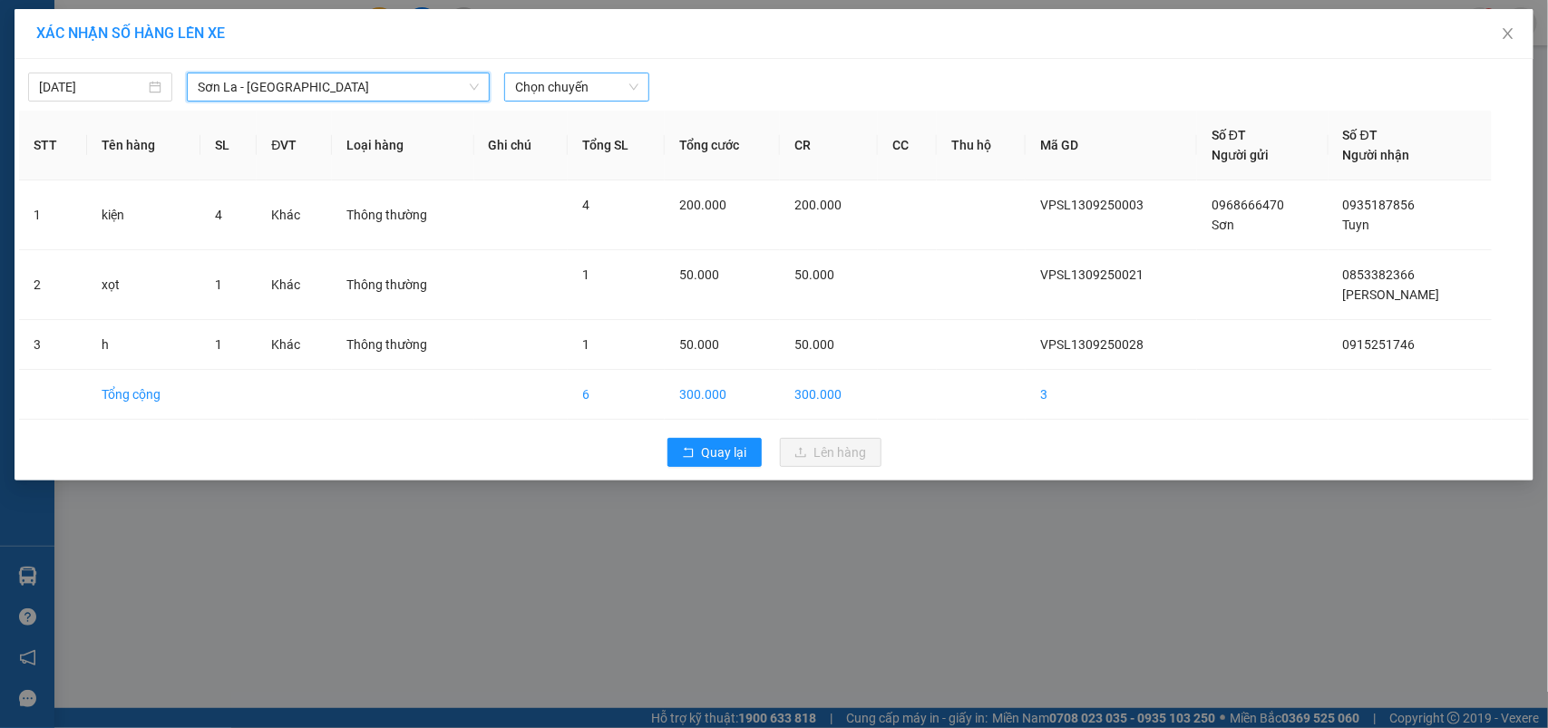
click at [564, 88] on span "Chọn chuyến" at bounding box center [576, 86] width 122 height 27
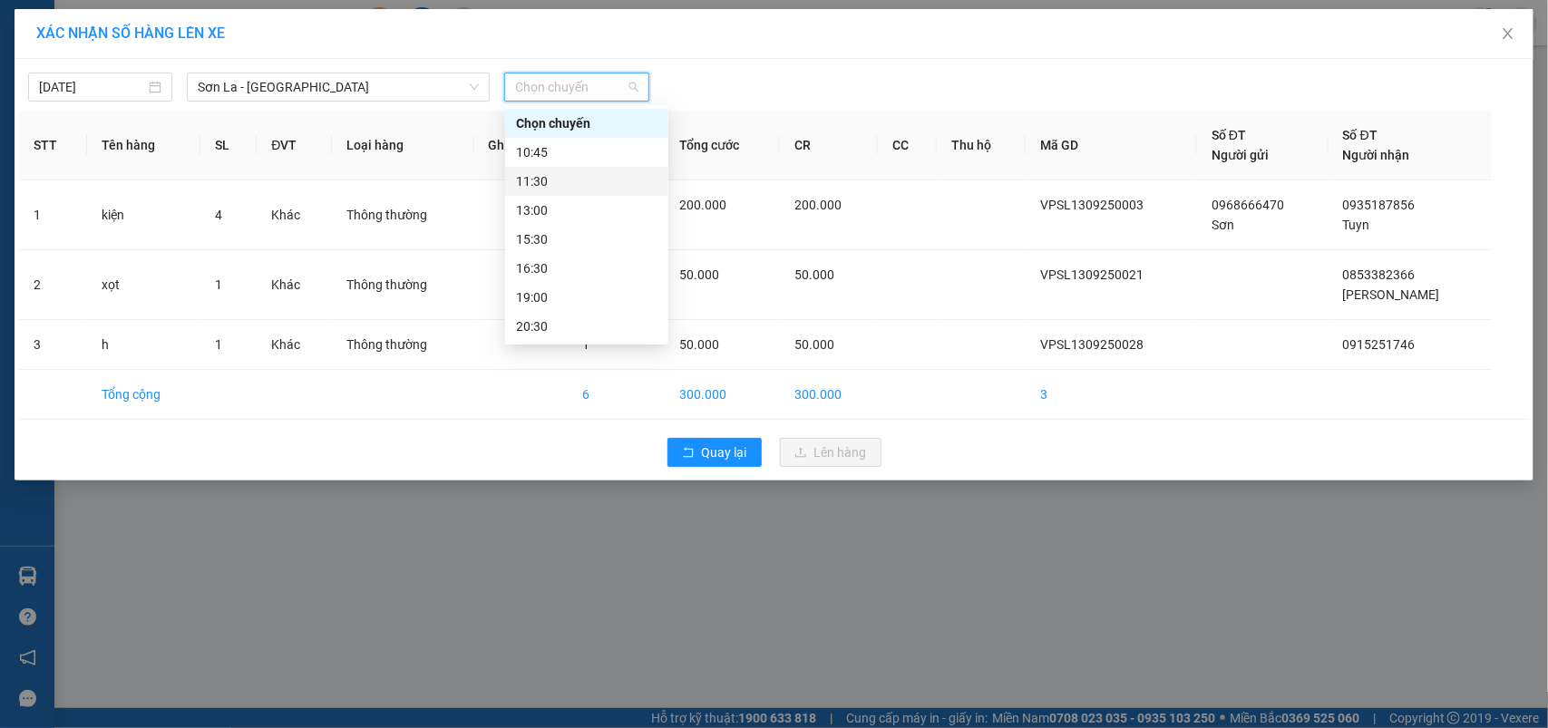
click at [553, 177] on div "11:30" at bounding box center [586, 181] width 141 height 20
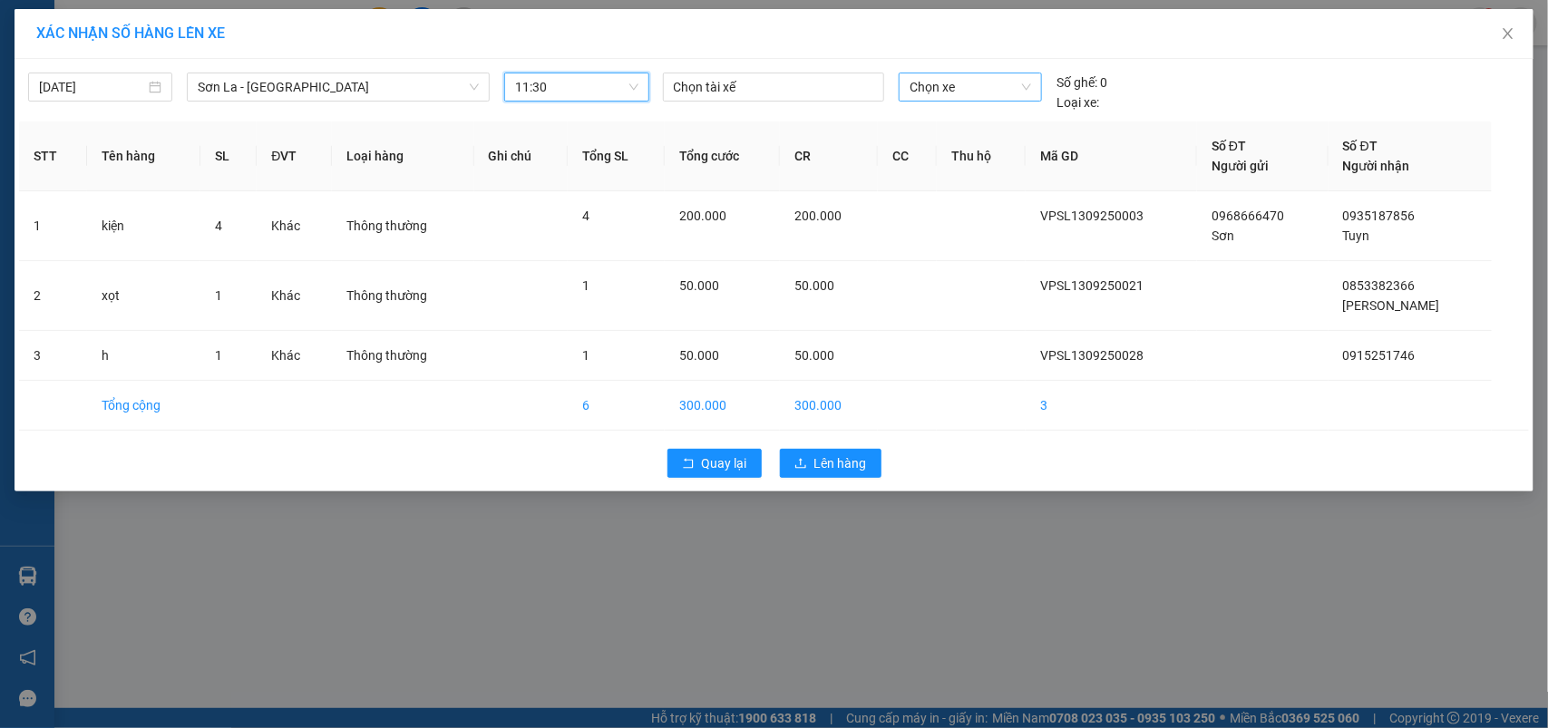
click at [991, 92] on span "Chọn xe" at bounding box center [969, 86] width 121 height 27
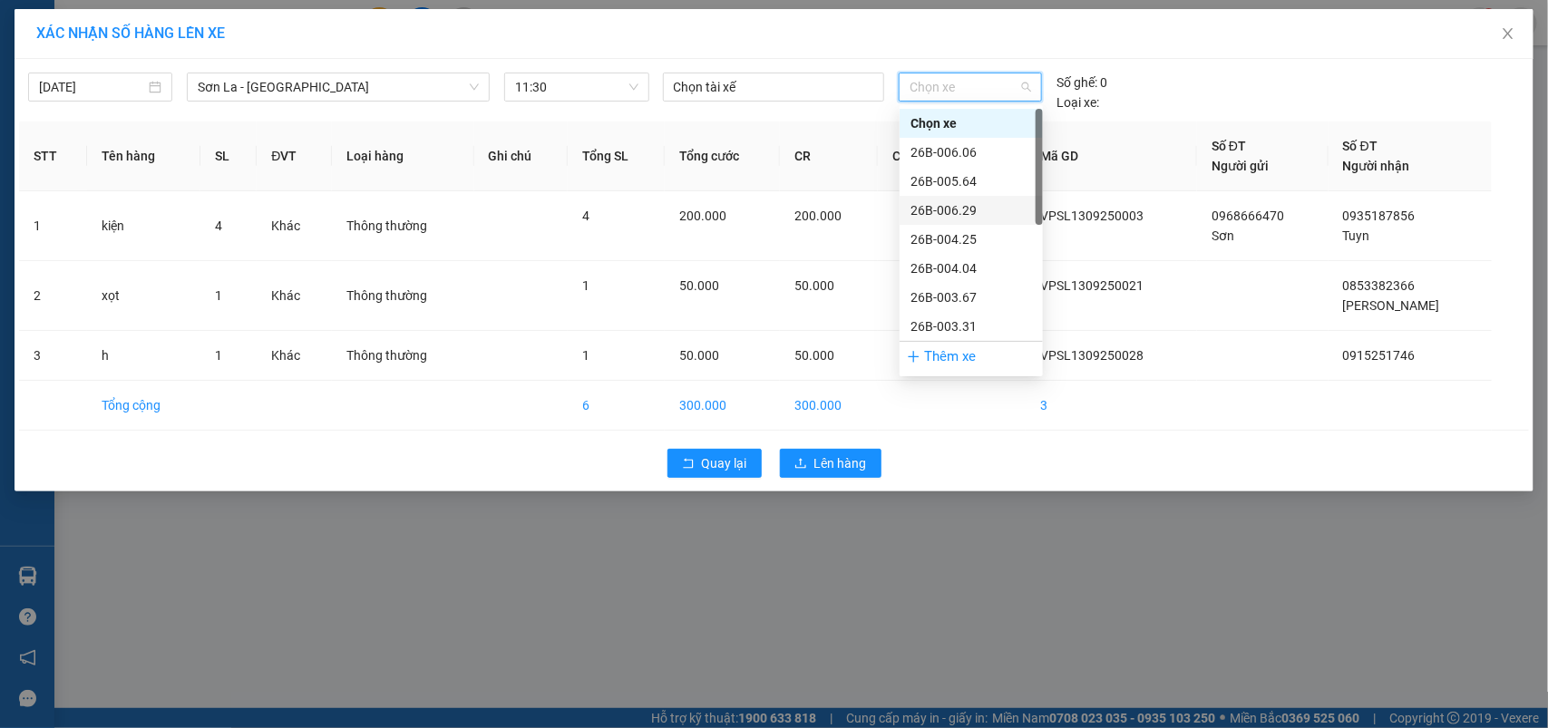
scroll to position [260, 0]
click at [953, 326] on div "29h-773.34" at bounding box center [970, 327] width 121 height 20
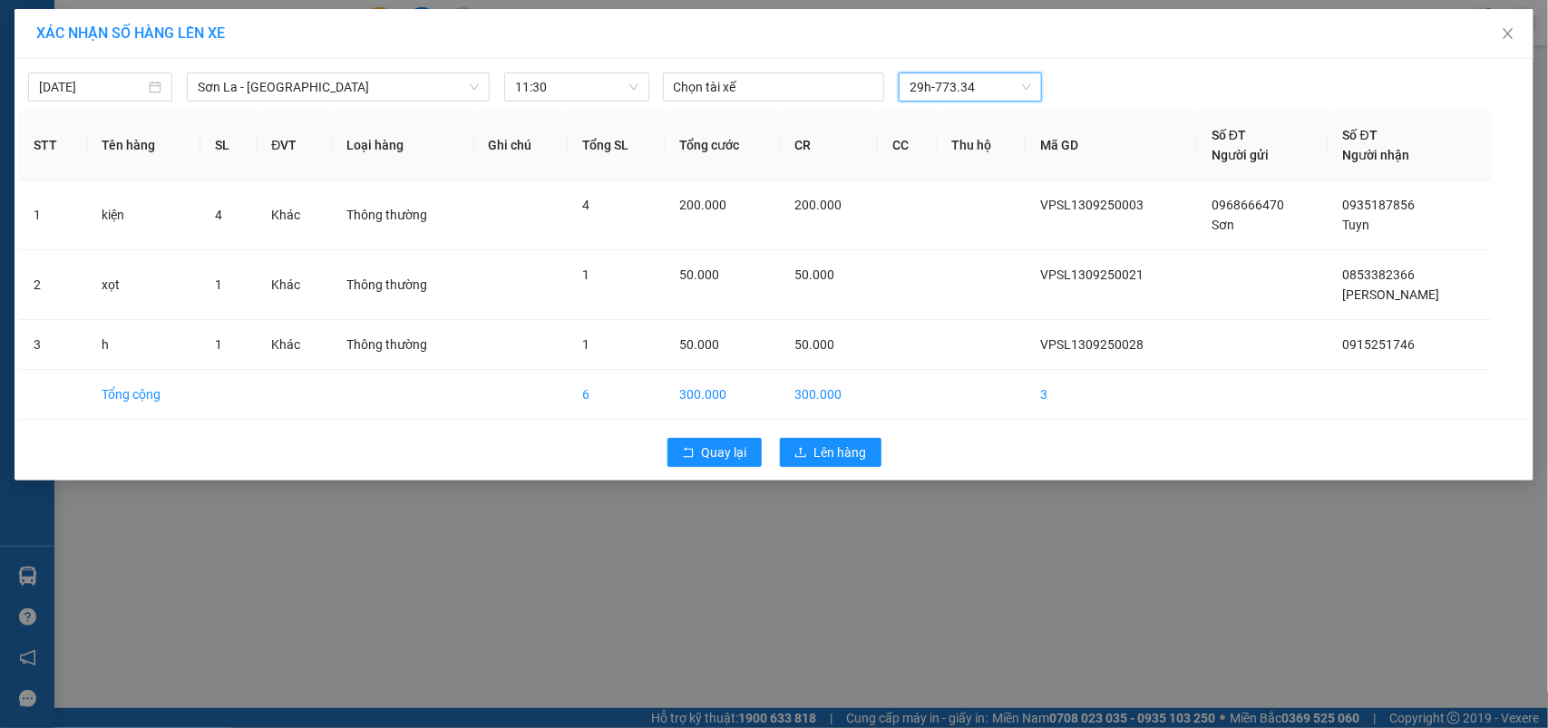
click at [853, 436] on div "Quay lại Lên hàng" at bounding box center [773, 452] width 1509 height 47
click at [849, 451] on span "Lên hàng" at bounding box center [840, 452] width 53 height 20
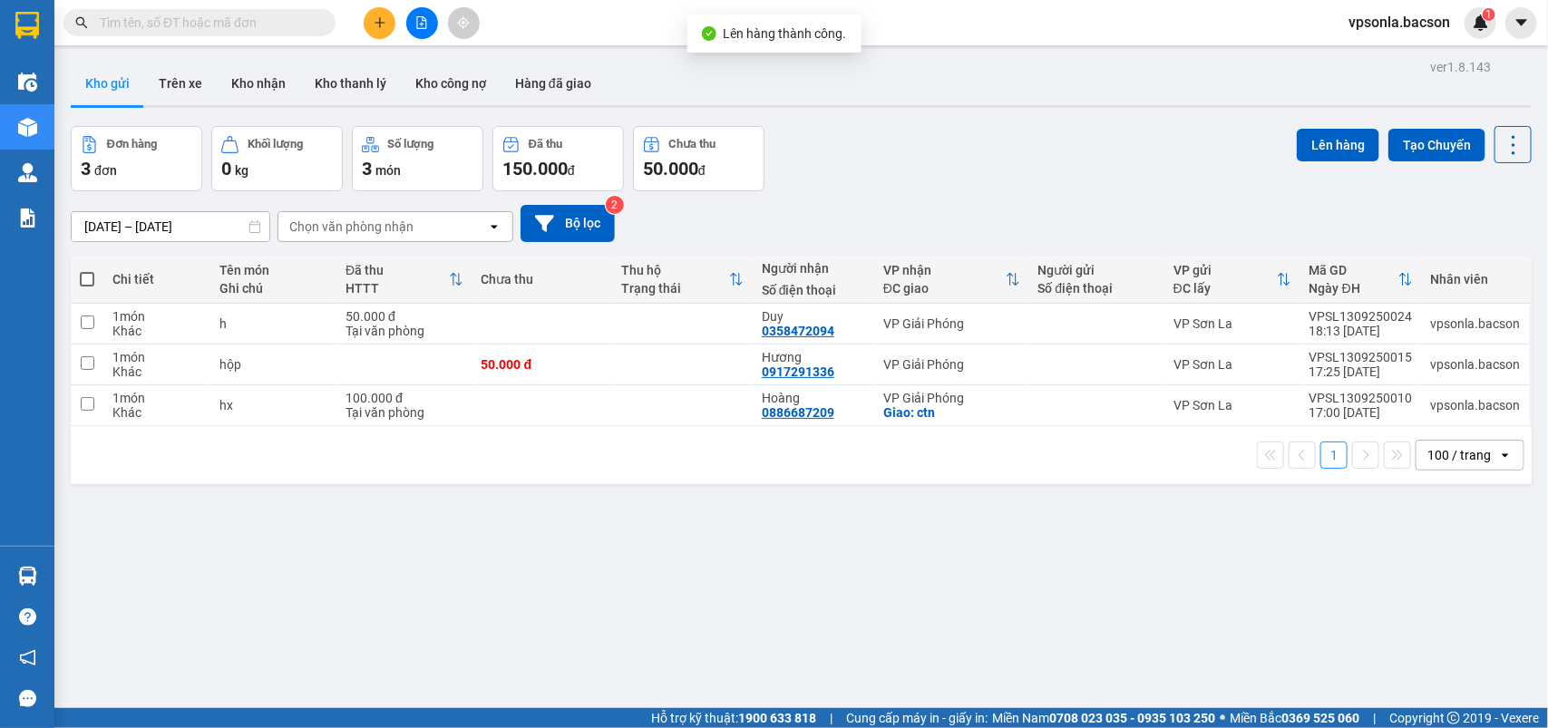
click at [92, 277] on span at bounding box center [87, 279] width 15 height 15
click at [87, 270] on input "checkbox" at bounding box center [87, 270] width 0 height 0
checkbox input "true"
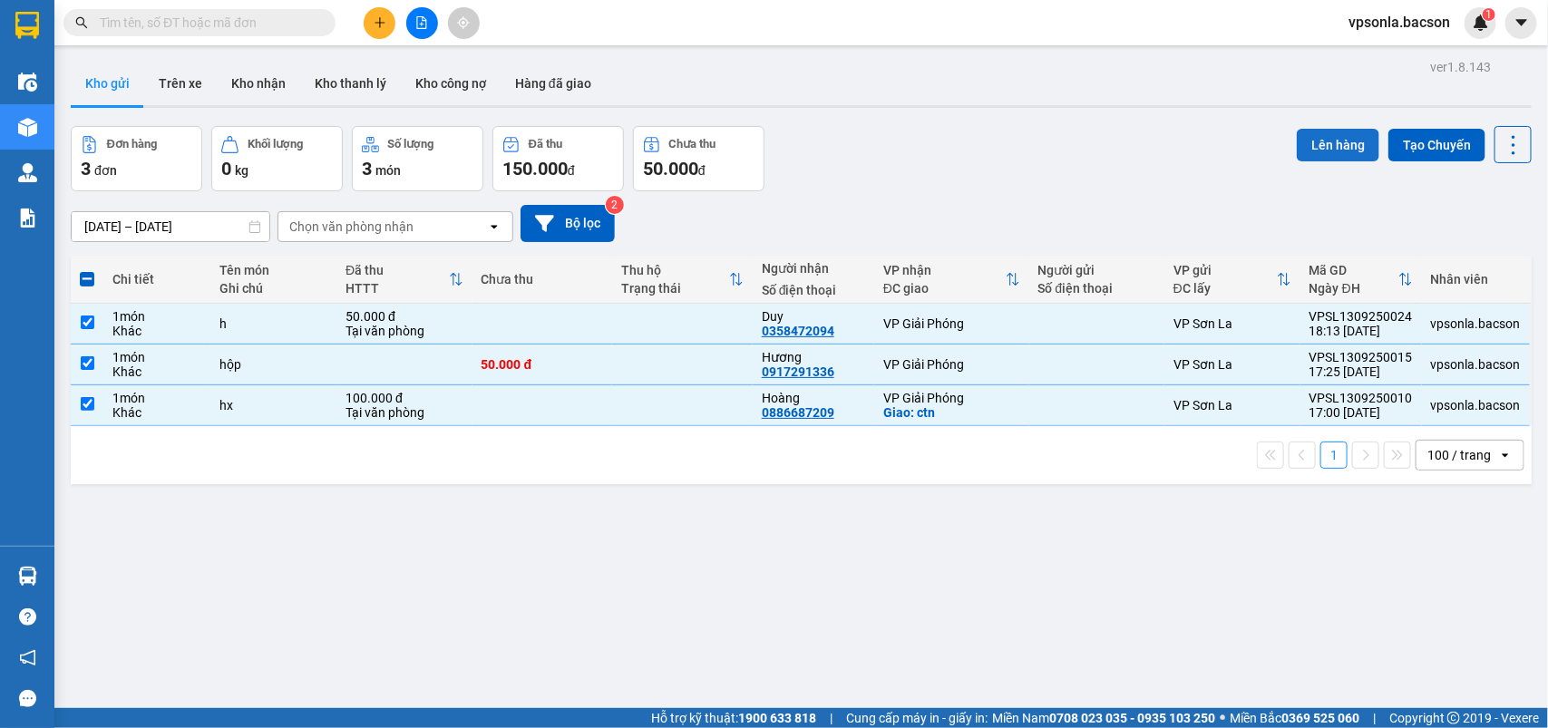
click at [1325, 141] on button "Lên hàng" at bounding box center [1337, 145] width 82 height 33
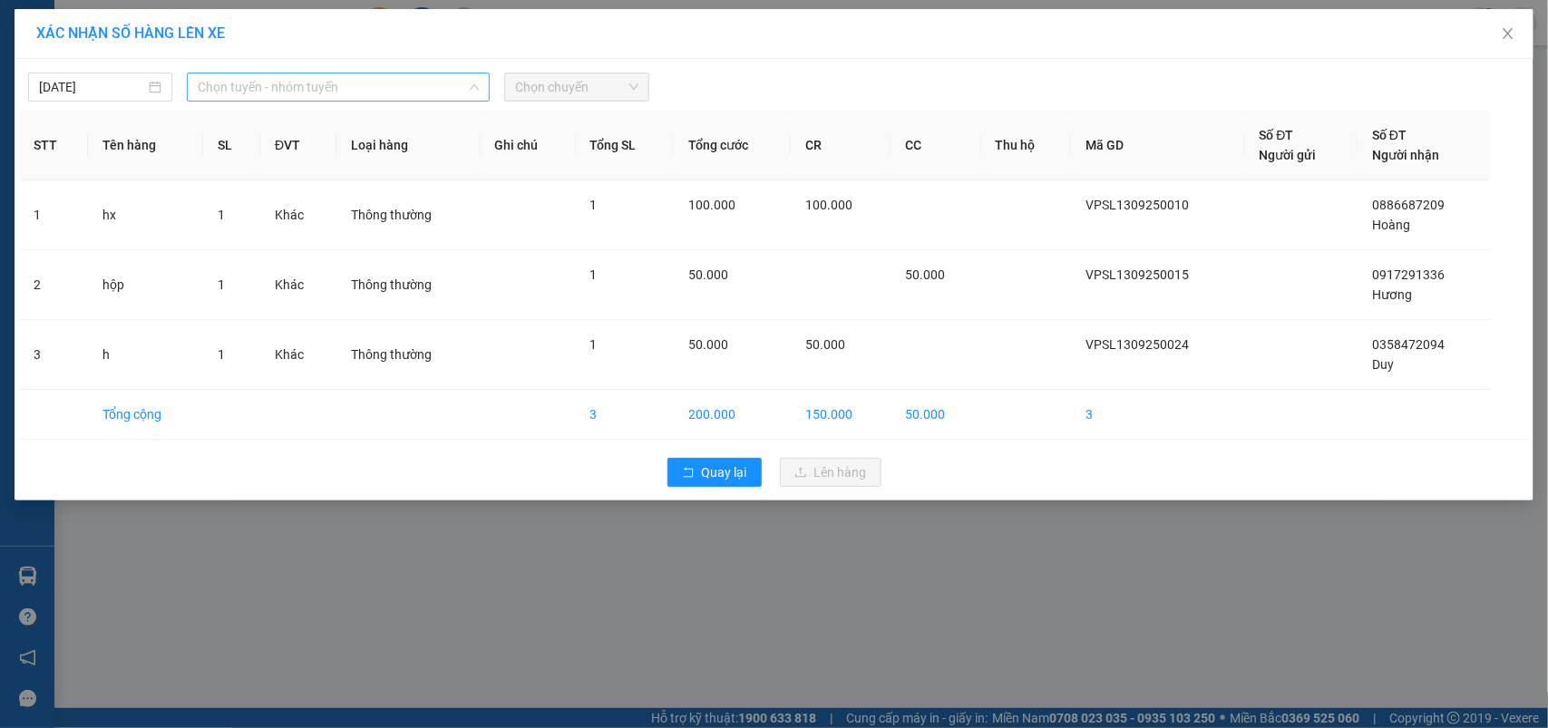
click at [240, 78] on span "Chọn tuyến - nhóm tuyến" at bounding box center [338, 86] width 281 height 27
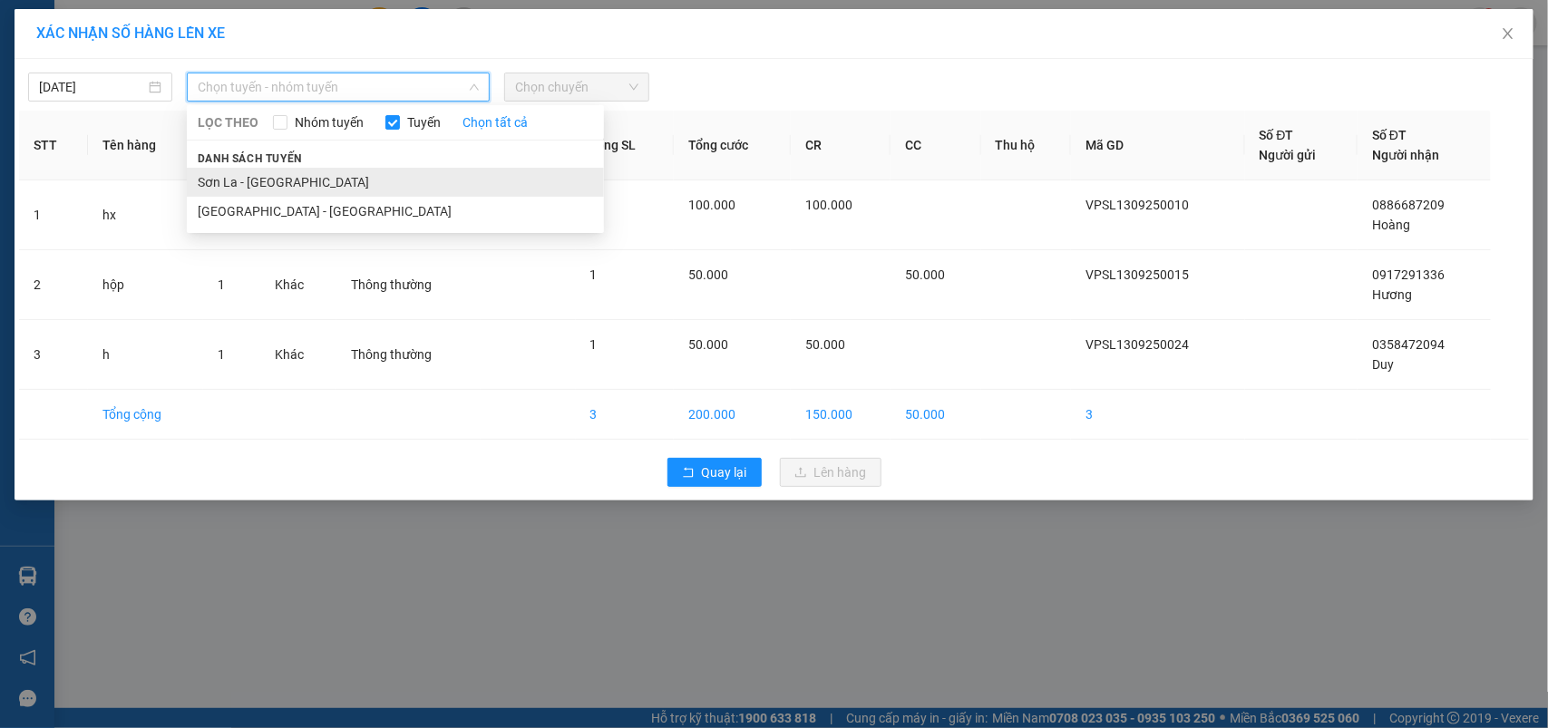
click at [254, 179] on li "Sơn La - Hà Nội" at bounding box center [395, 182] width 417 height 29
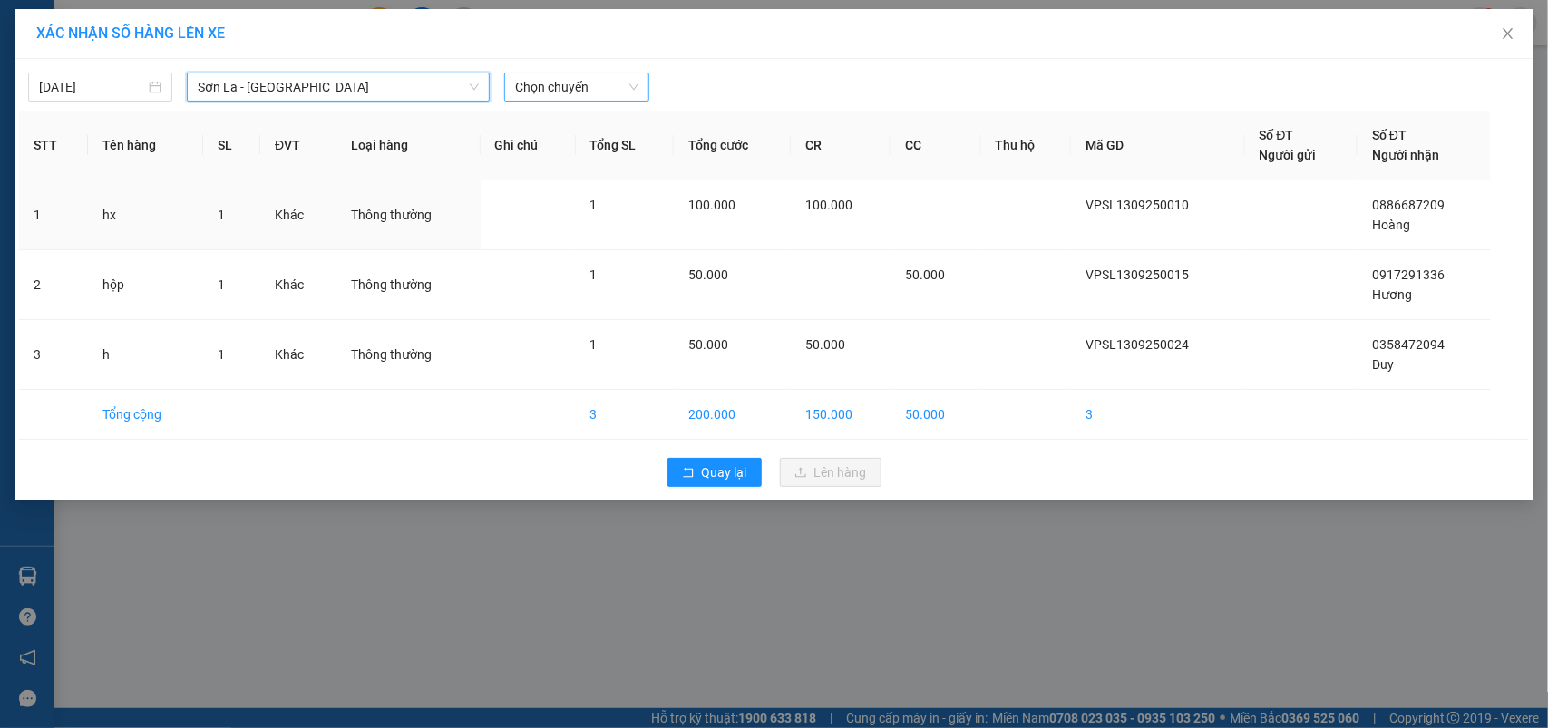
click at [578, 73] on span "Chọn chuyến" at bounding box center [576, 86] width 122 height 27
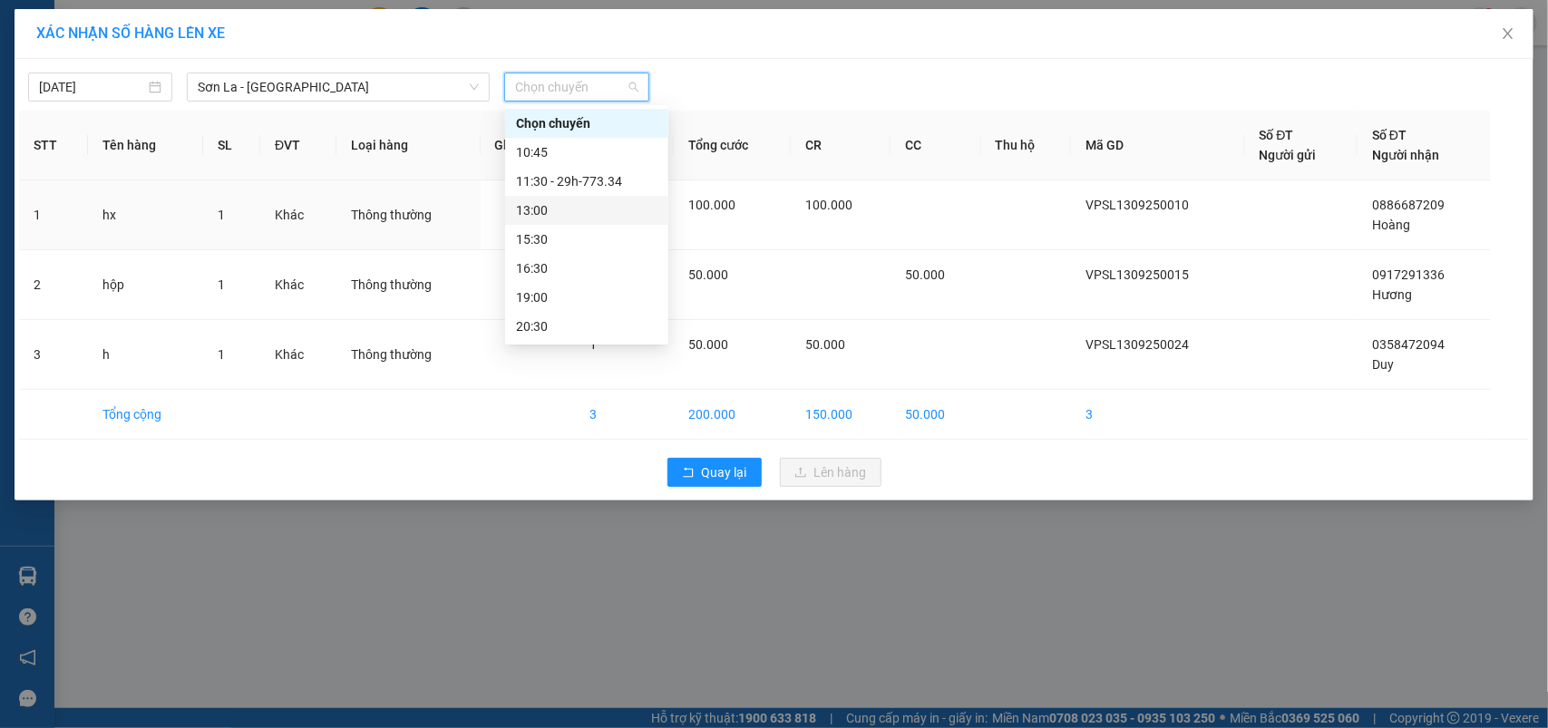
click at [553, 205] on div "13:00" at bounding box center [586, 210] width 141 height 20
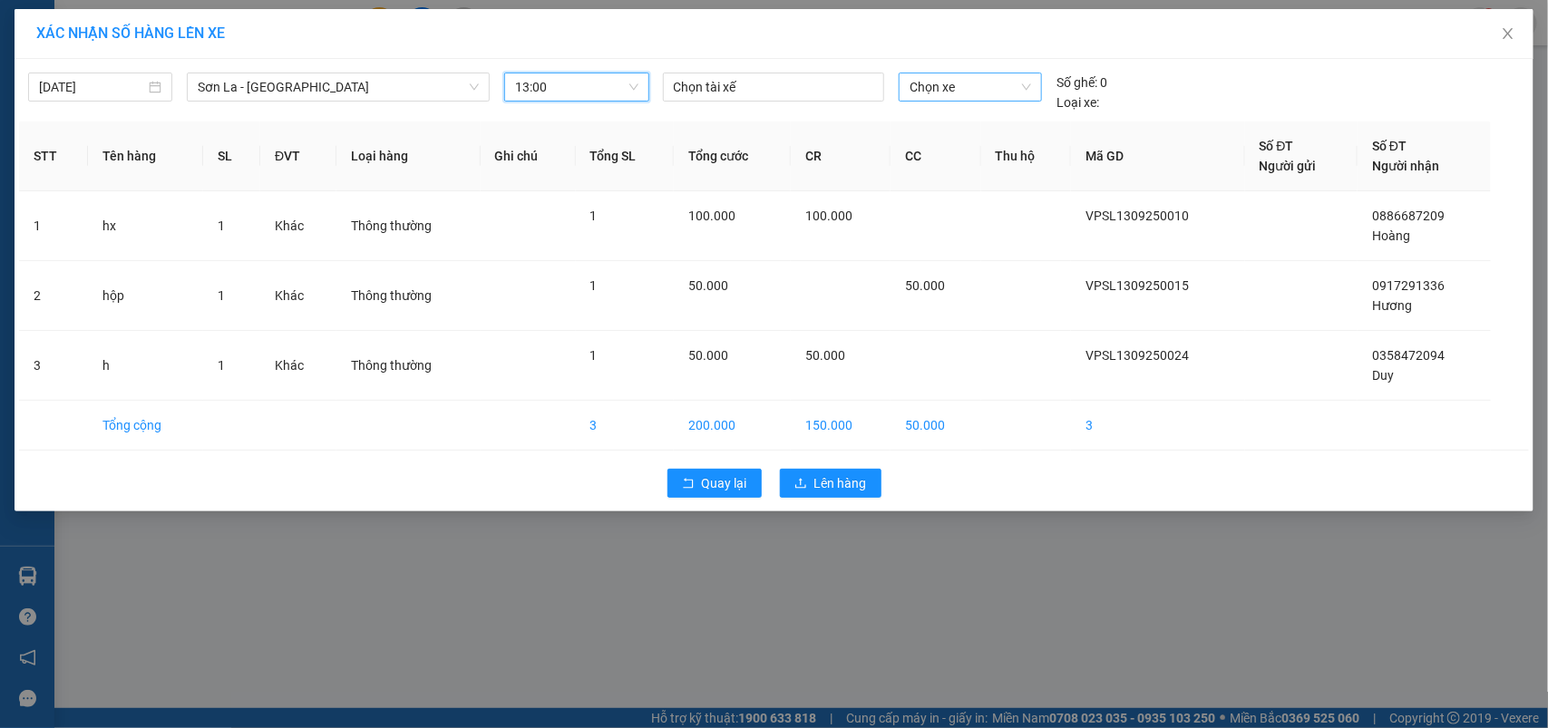
click at [972, 75] on span "Chọn xe" at bounding box center [969, 86] width 121 height 27
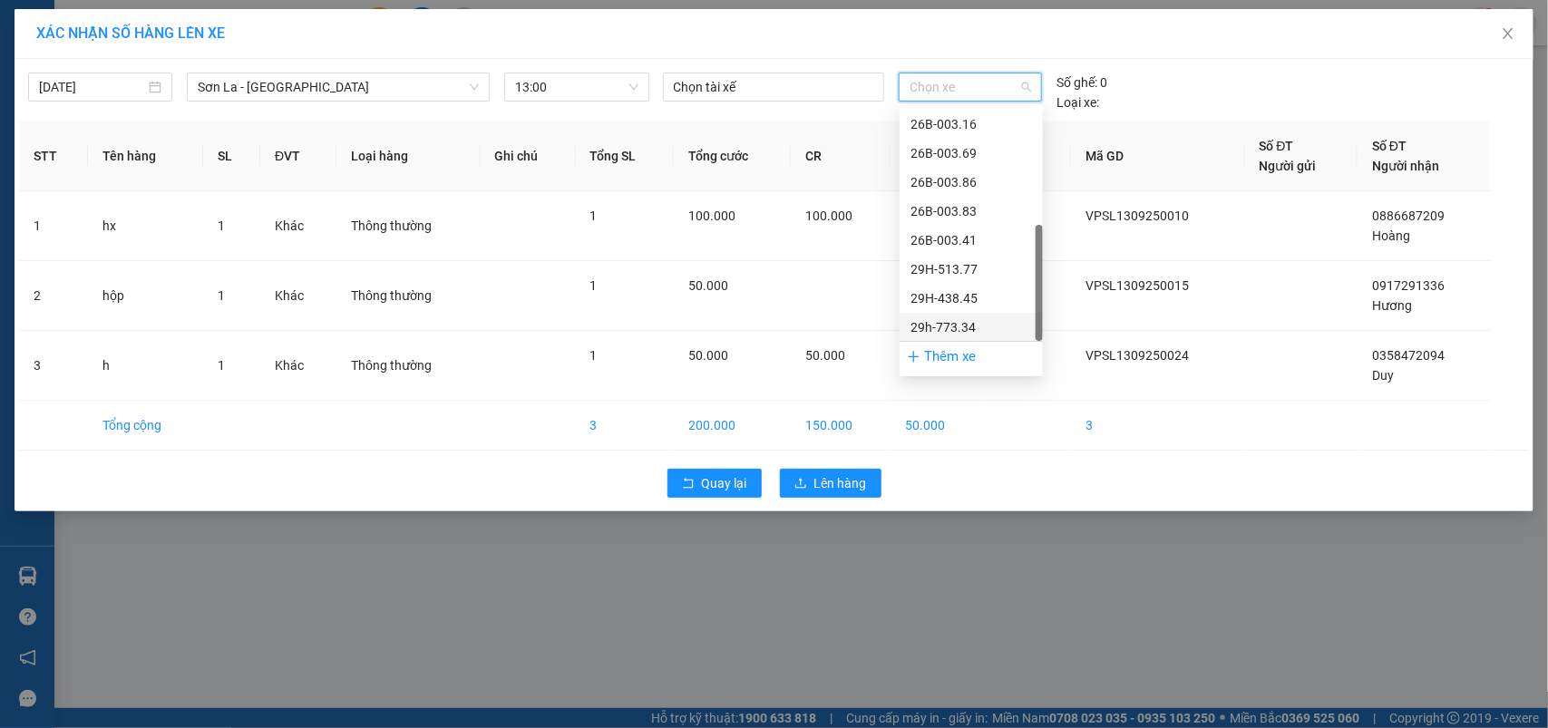
click at [954, 324] on div "29h-773.34" at bounding box center [970, 327] width 121 height 20
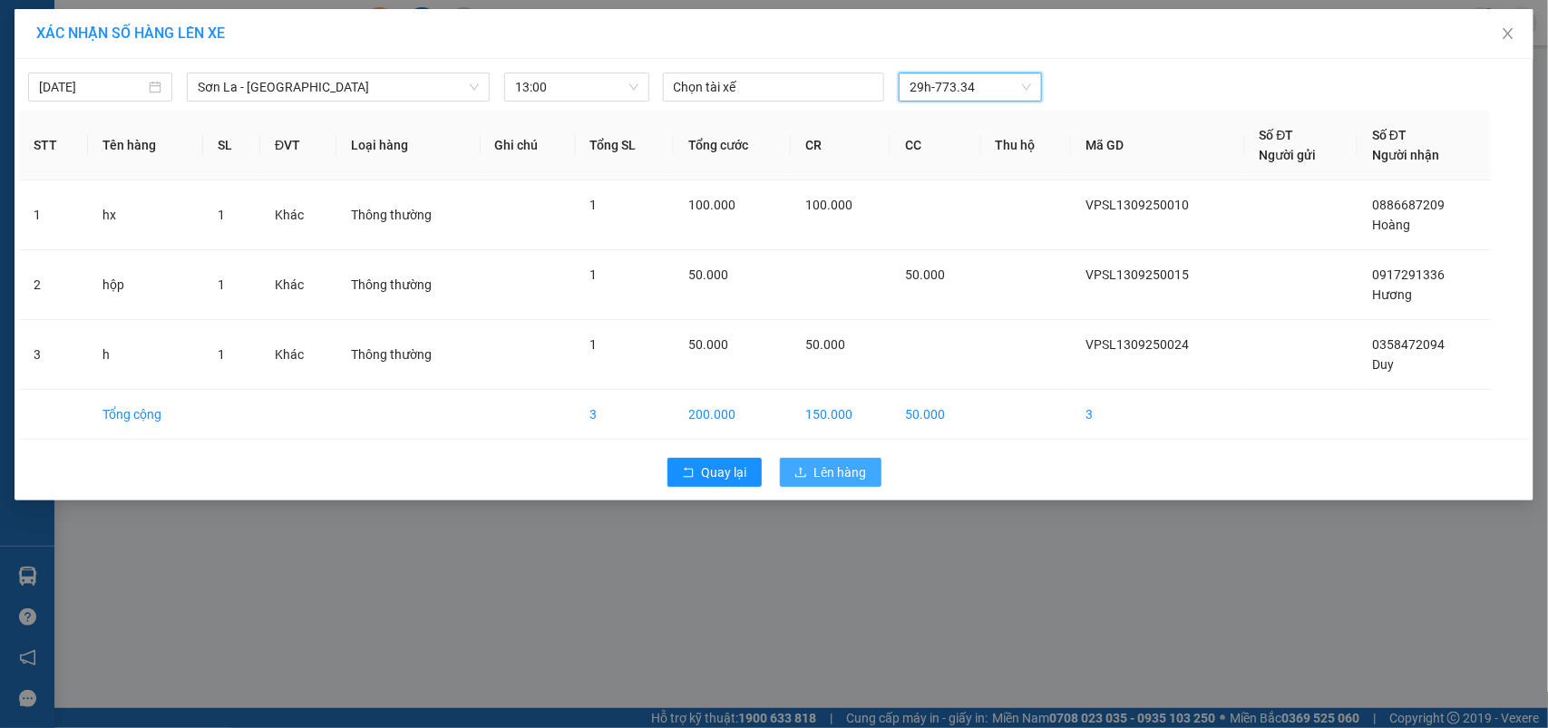
click at [854, 474] on span "Lên hàng" at bounding box center [840, 472] width 53 height 20
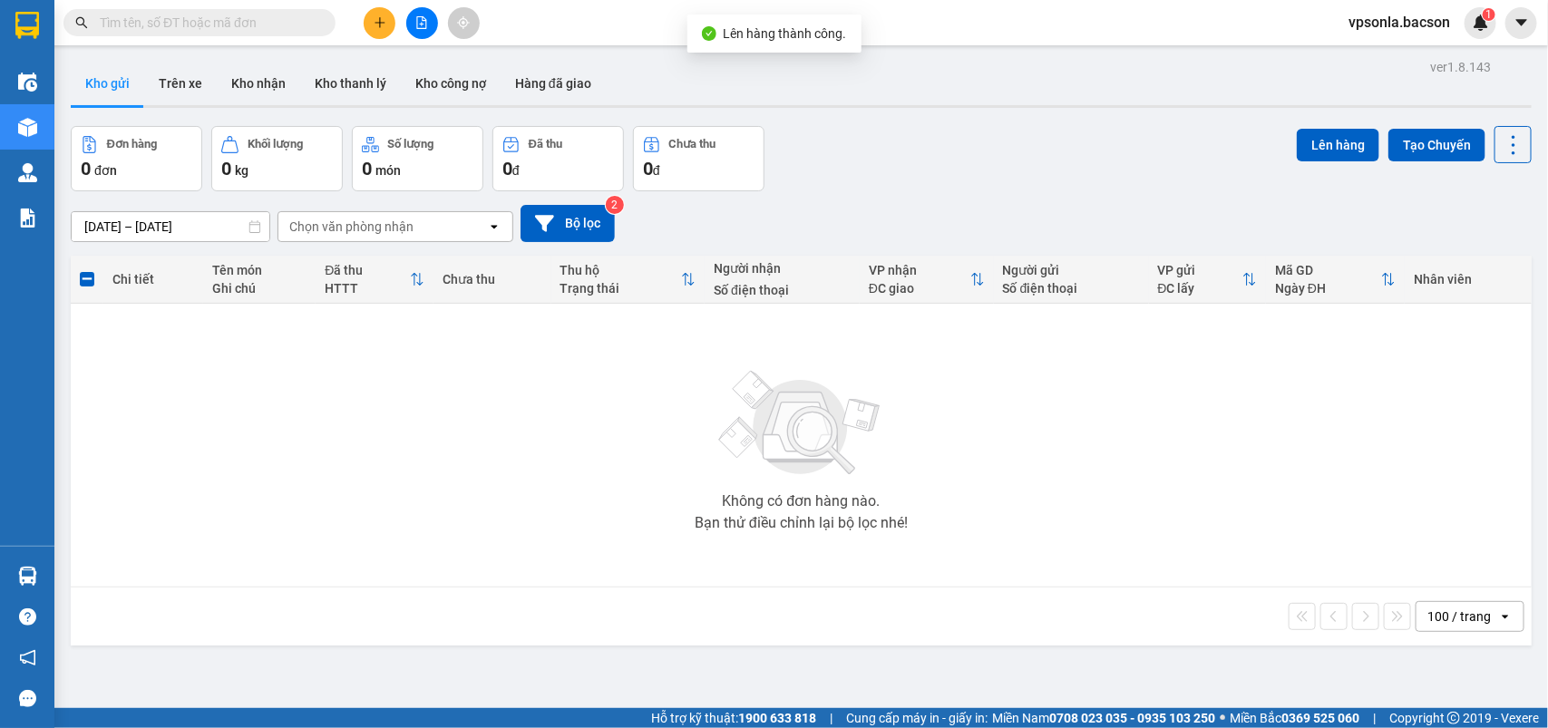
click at [181, 296] on div "Chi tiết" at bounding box center [153, 279] width 82 height 36
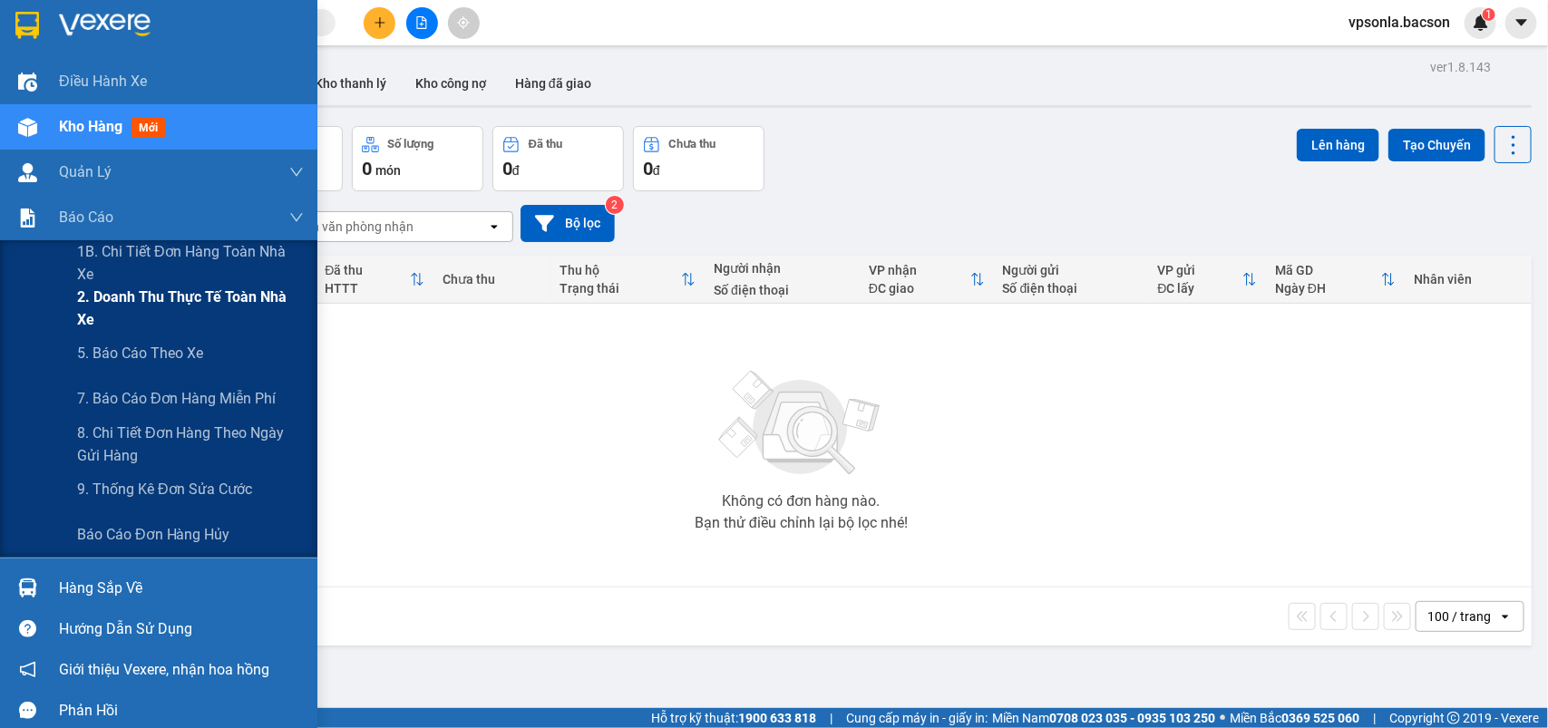
click at [128, 299] on span "2. Doanh thu thực tế toàn nhà xe" at bounding box center [190, 308] width 227 height 45
